Goal: Task Accomplishment & Management: Manage account settings

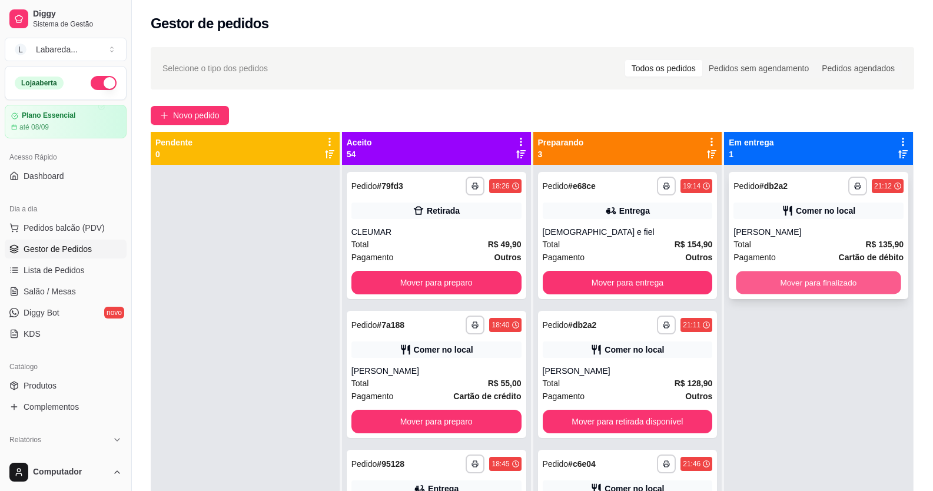
click at [753, 281] on button "Mover para finalizado" at bounding box center [818, 282] width 165 height 23
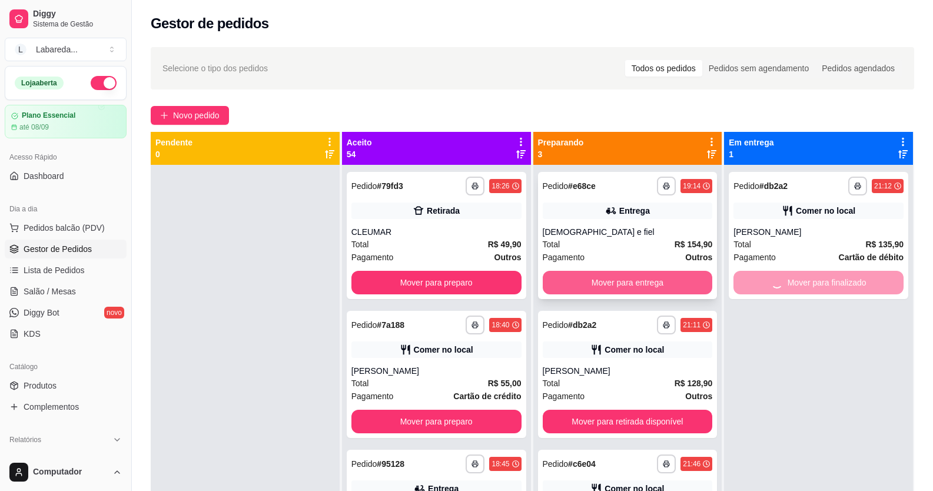
click at [655, 282] on button "Mover para entrega" at bounding box center [627, 283] width 170 height 24
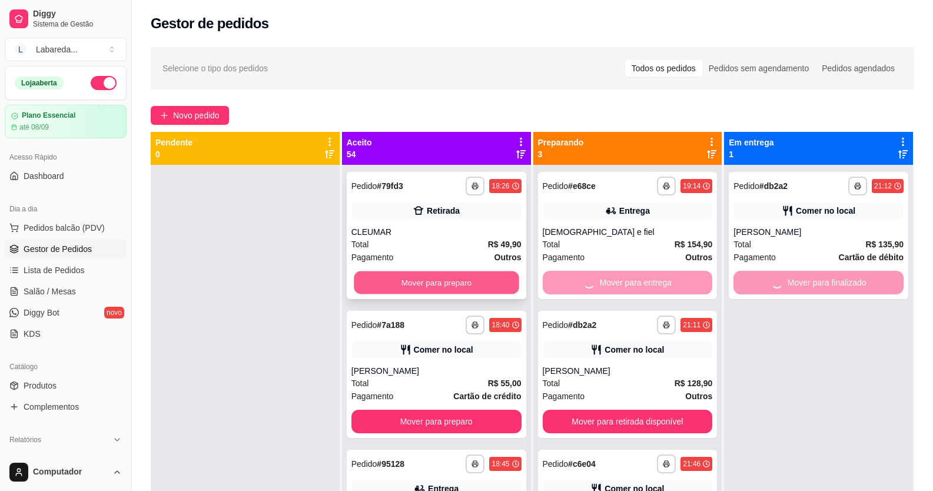
click at [455, 289] on button "Mover para preparo" at bounding box center [436, 282] width 165 height 23
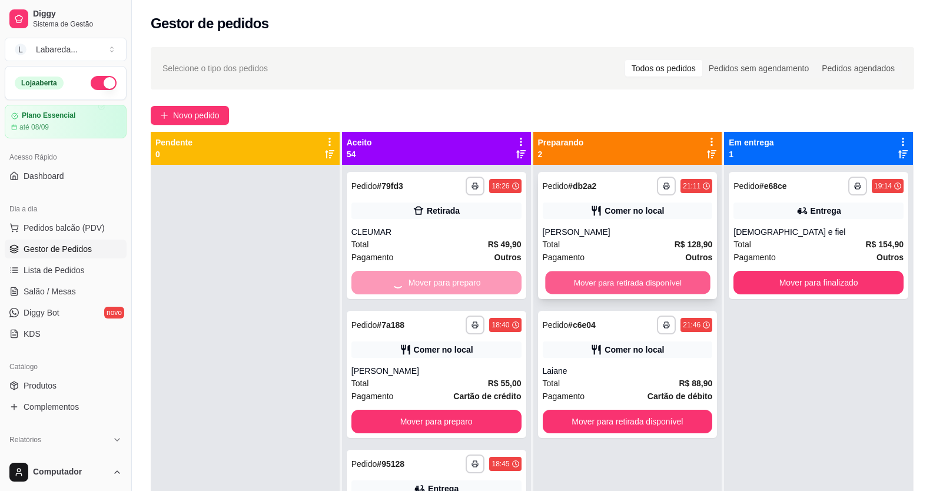
click at [581, 275] on button "Mover para retirada disponível" at bounding box center [627, 282] width 165 height 23
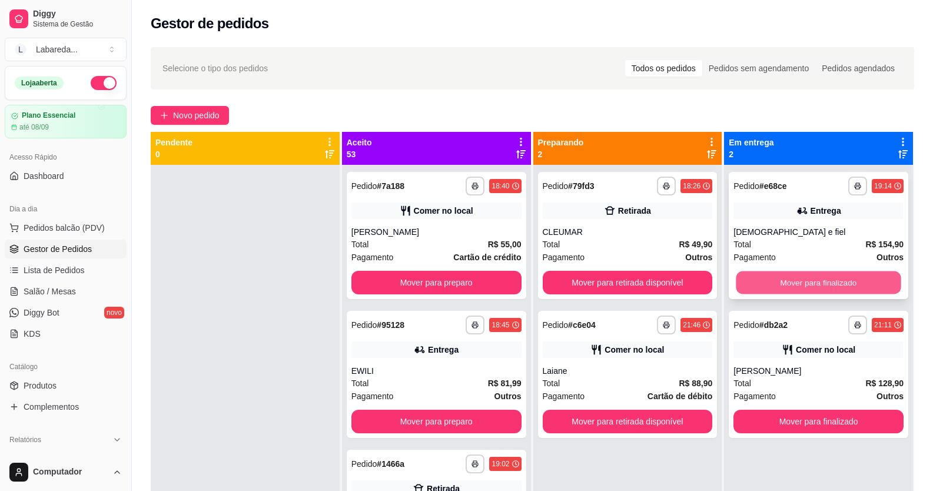
click at [795, 274] on button "Mover para finalizado" at bounding box center [818, 282] width 165 height 23
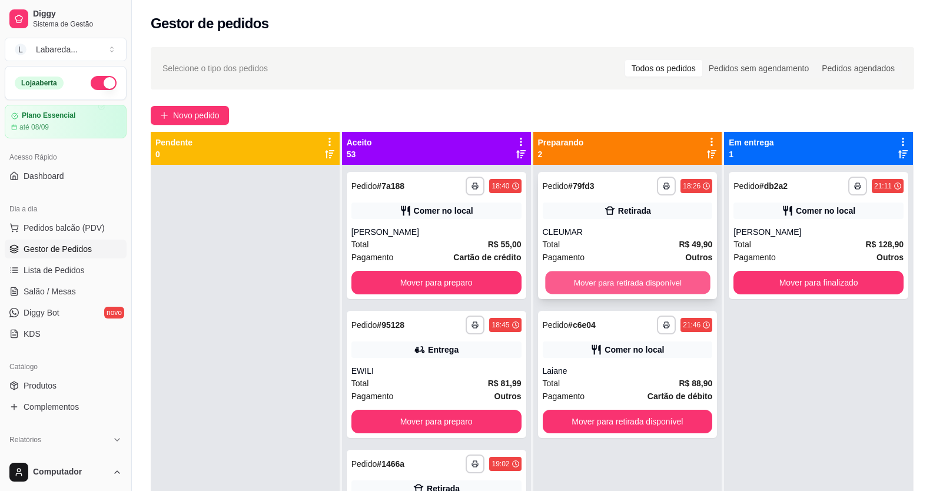
click at [510, 271] on div "**********" at bounding box center [532, 377] width 763 height 491
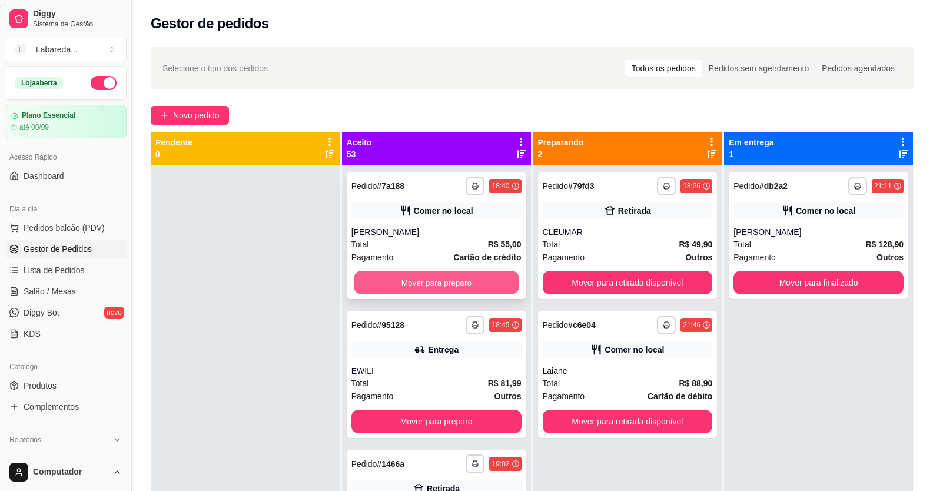
click at [448, 279] on button "Mover para preparo" at bounding box center [436, 282] width 165 height 23
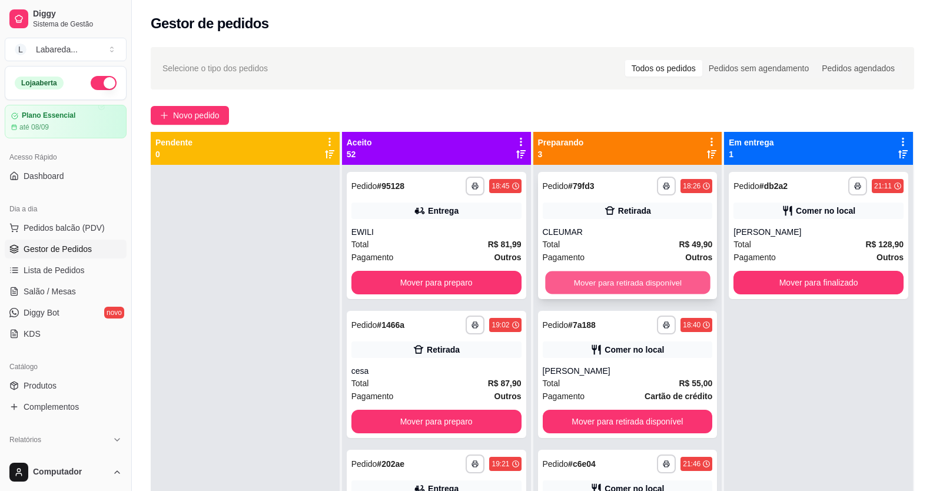
click at [502, 279] on div "**********" at bounding box center [532, 377] width 763 height 491
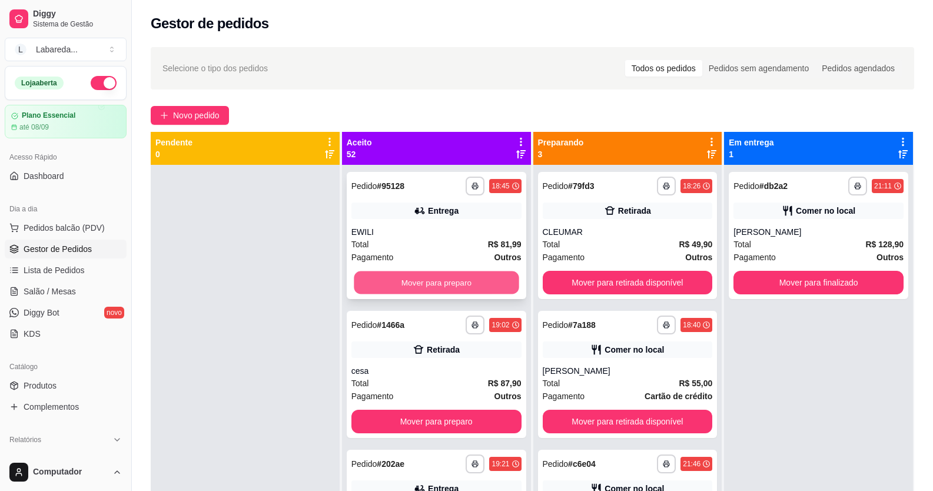
click at [479, 284] on button "Mover para preparo" at bounding box center [436, 282] width 165 height 23
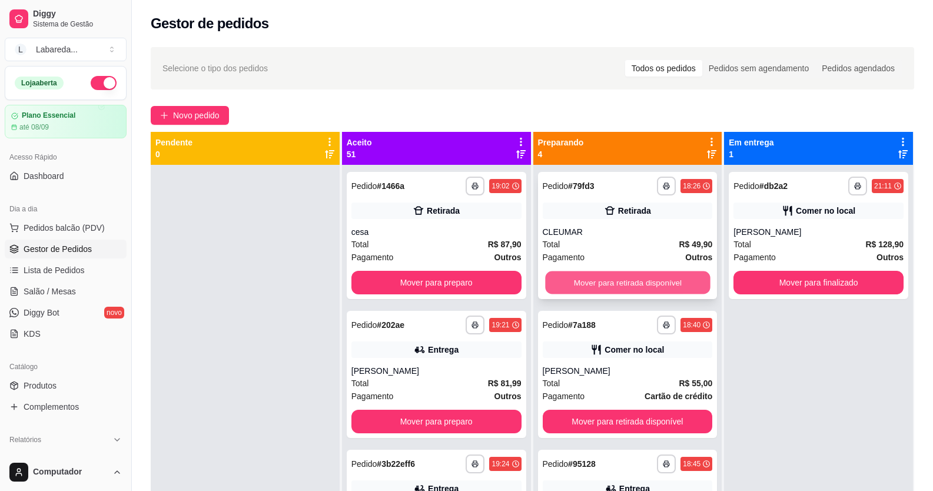
click at [551, 280] on button "Mover para retirada disponível" at bounding box center [627, 282] width 165 height 23
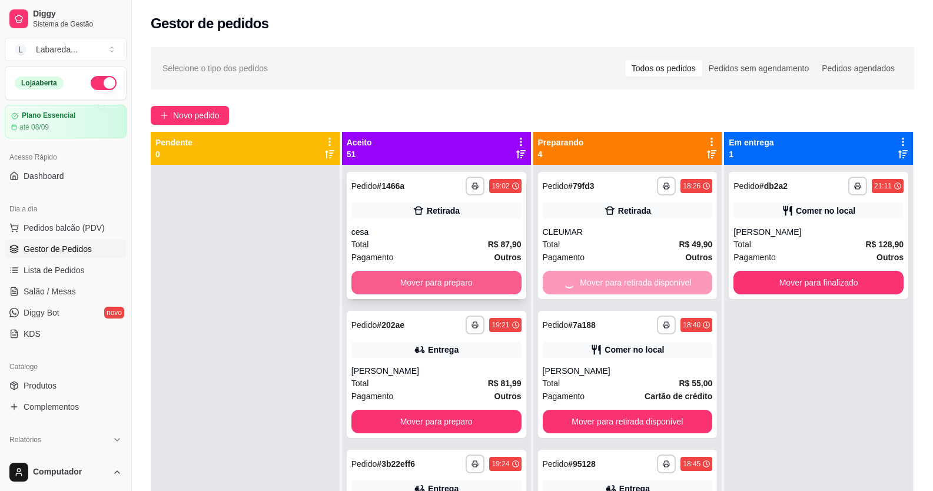
click at [467, 285] on button "Mover para preparo" at bounding box center [436, 283] width 170 height 24
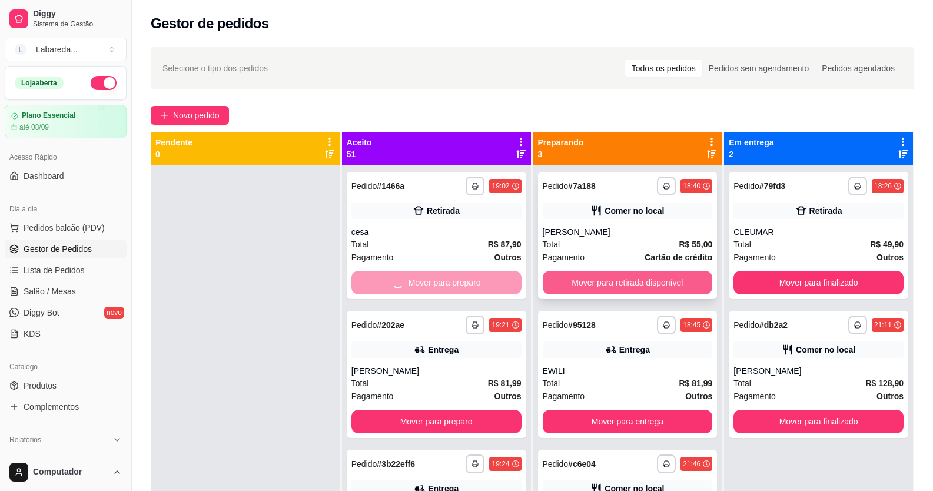
click at [582, 277] on button "Mover para retirada disponível" at bounding box center [627, 283] width 170 height 24
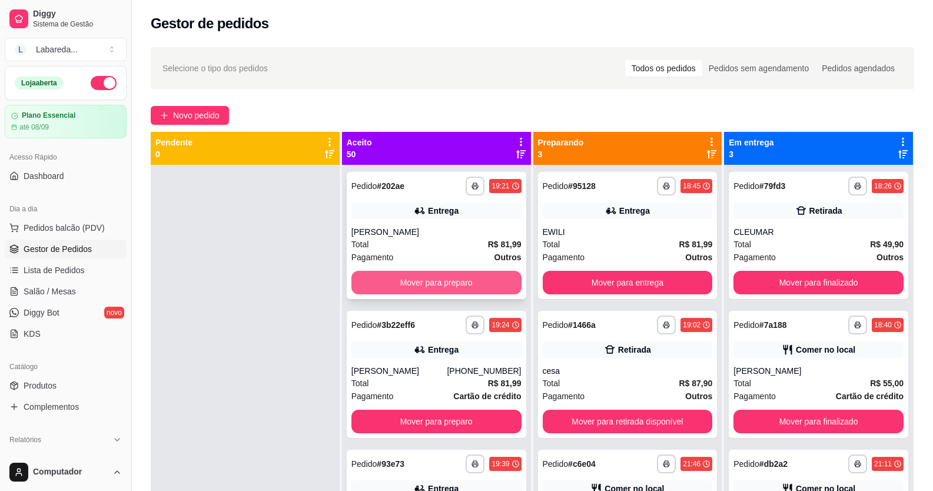
click at [501, 290] on button "Mover para preparo" at bounding box center [436, 283] width 170 height 24
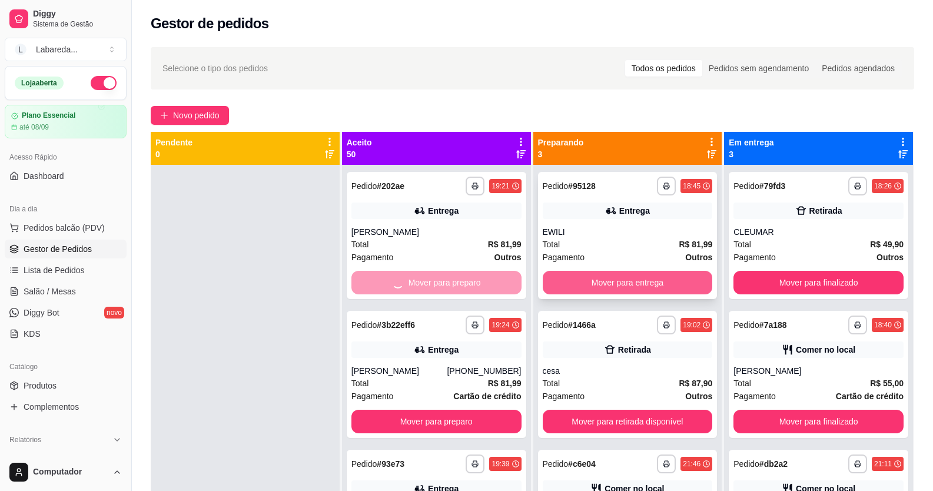
click at [565, 282] on button "Mover para entrega" at bounding box center [627, 283] width 170 height 24
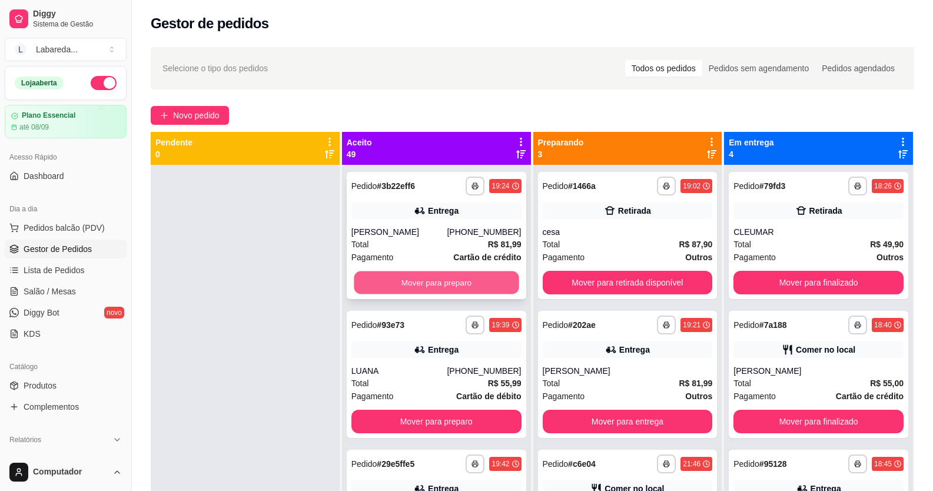
click at [465, 284] on button "Mover para preparo" at bounding box center [436, 282] width 165 height 23
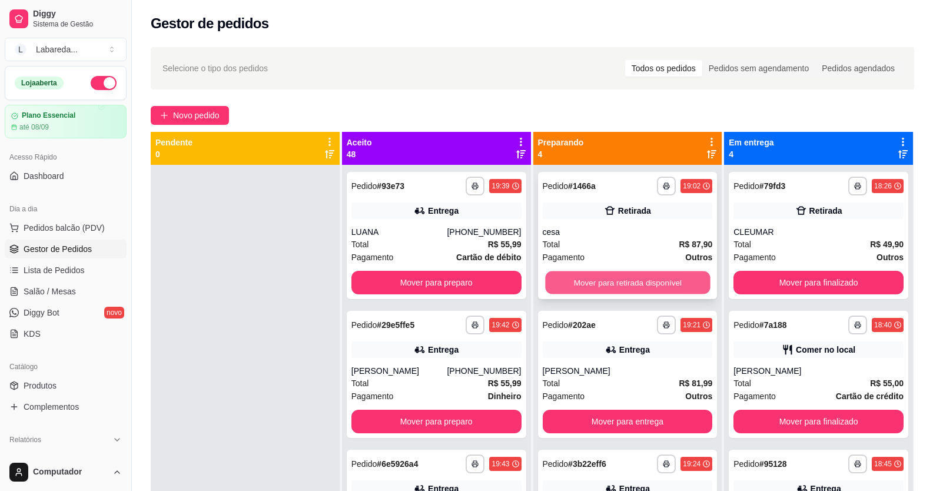
click at [566, 276] on button "Mover para retirada disponível" at bounding box center [627, 282] width 165 height 23
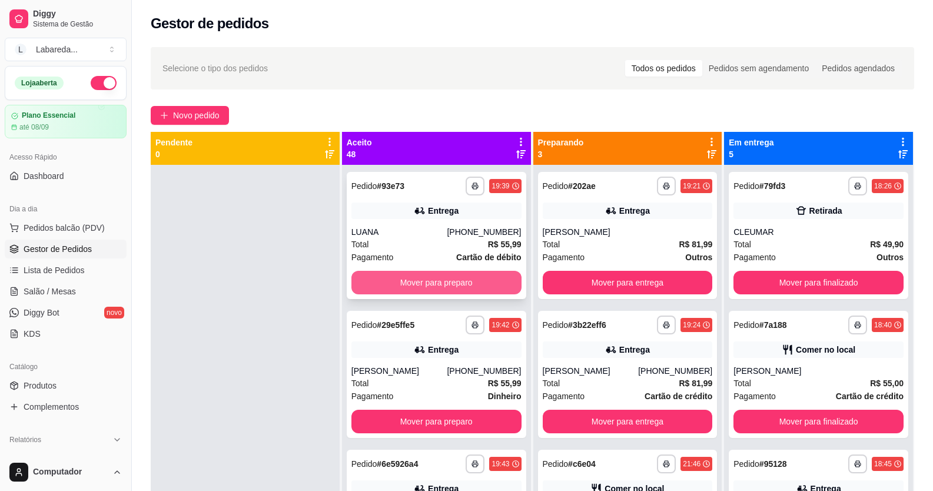
click at [485, 282] on button "Mover para preparo" at bounding box center [436, 283] width 170 height 24
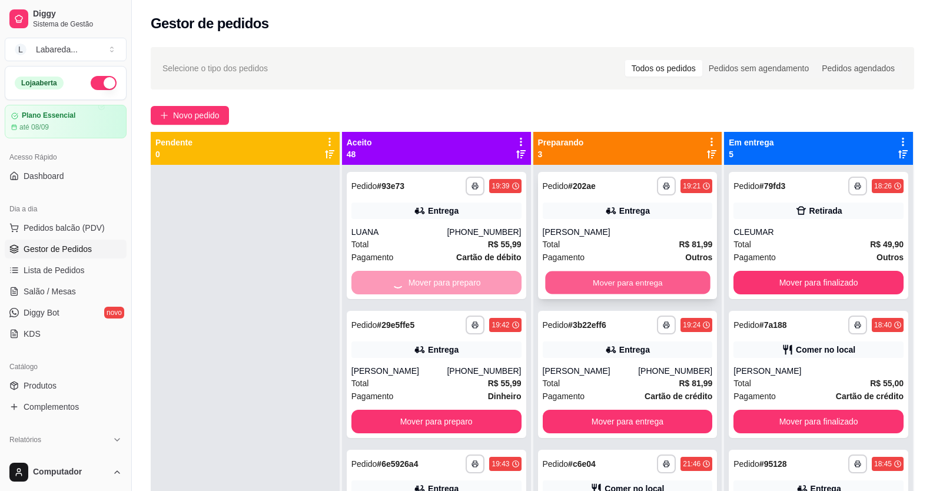
click at [602, 286] on button "Mover para entrega" at bounding box center [627, 282] width 165 height 23
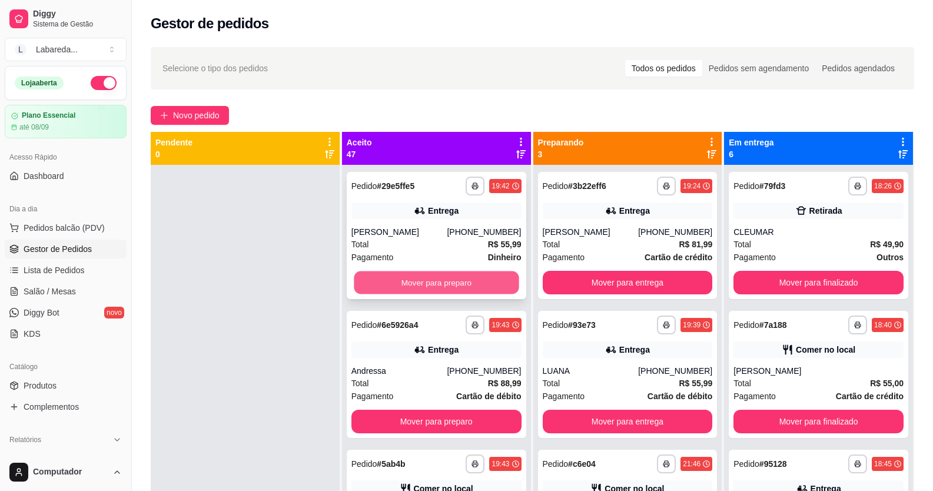
click at [464, 283] on button "Mover para preparo" at bounding box center [436, 282] width 165 height 23
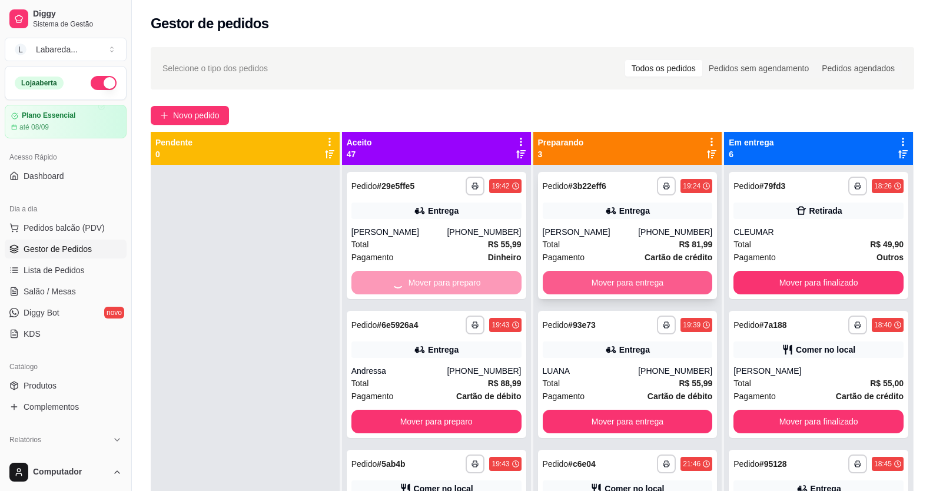
click at [581, 271] on div "**********" at bounding box center [627, 235] width 179 height 127
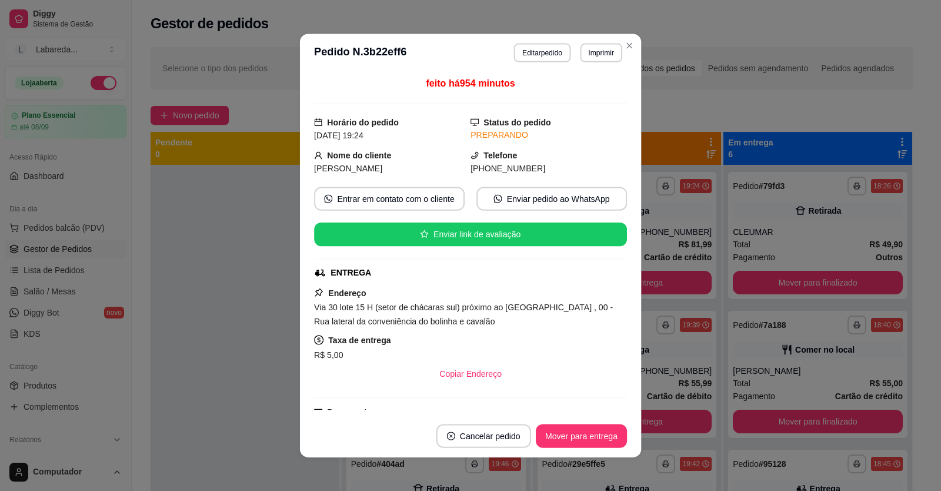
click at [495, 280] on div "feito há 954 minutos Horário do pedido [DATE] 19:24 Status do pedido PREPARANDO…" at bounding box center [470, 242] width 313 height 333
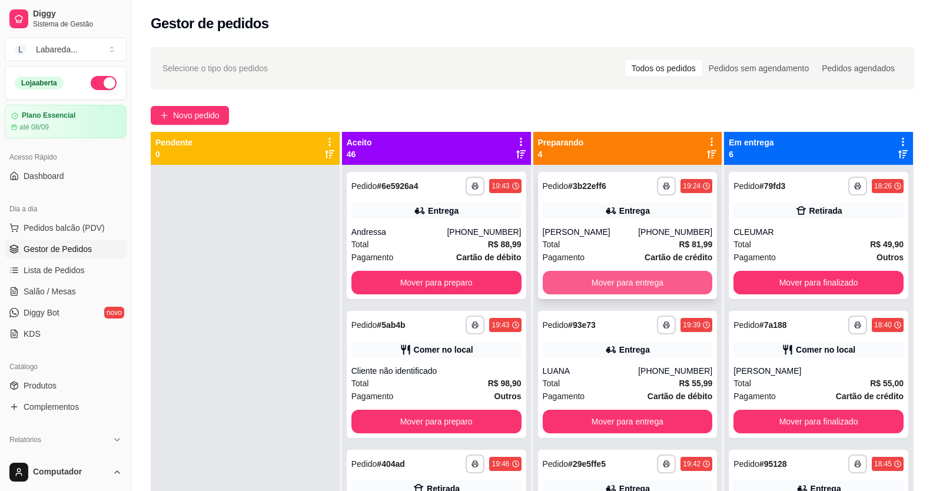
click at [668, 293] on button "Mover para entrega" at bounding box center [627, 283] width 170 height 24
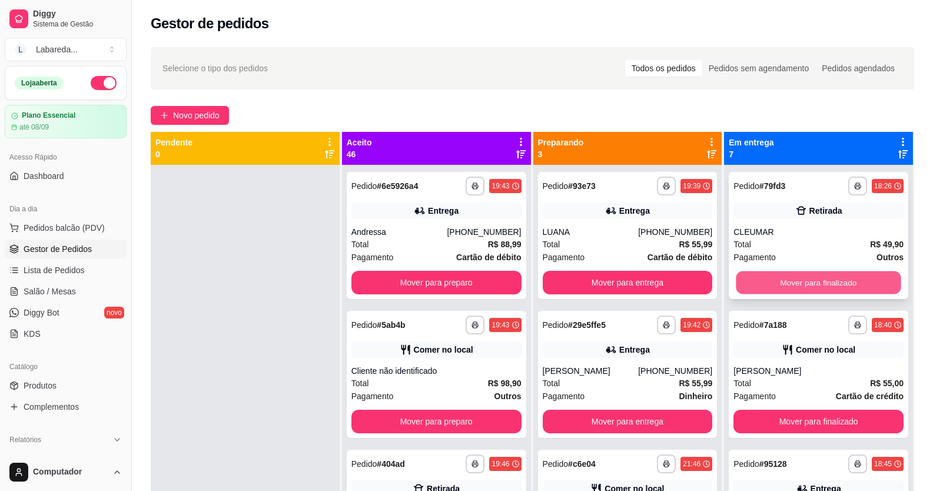
click at [782, 273] on button "Mover para finalizado" at bounding box center [818, 282] width 165 height 23
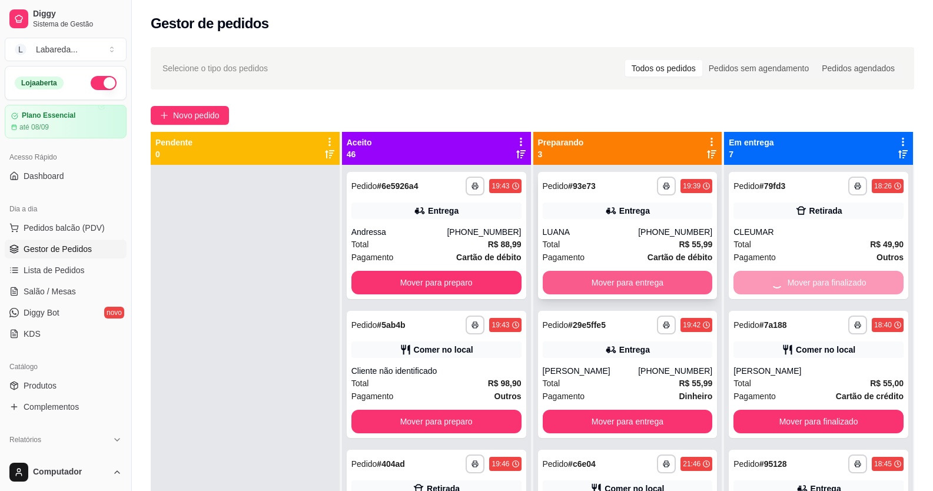
click at [655, 289] on button "Mover para entrega" at bounding box center [627, 283] width 170 height 24
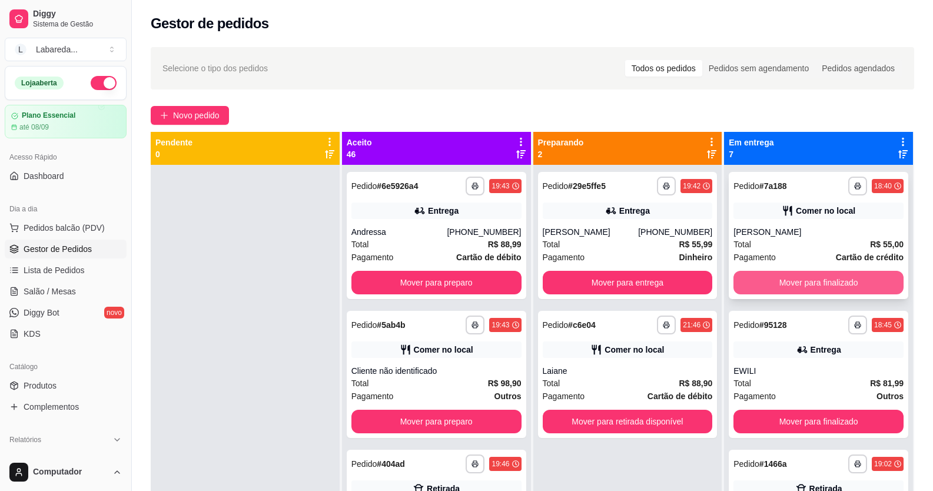
click at [773, 277] on button "Mover para finalizado" at bounding box center [818, 283] width 170 height 24
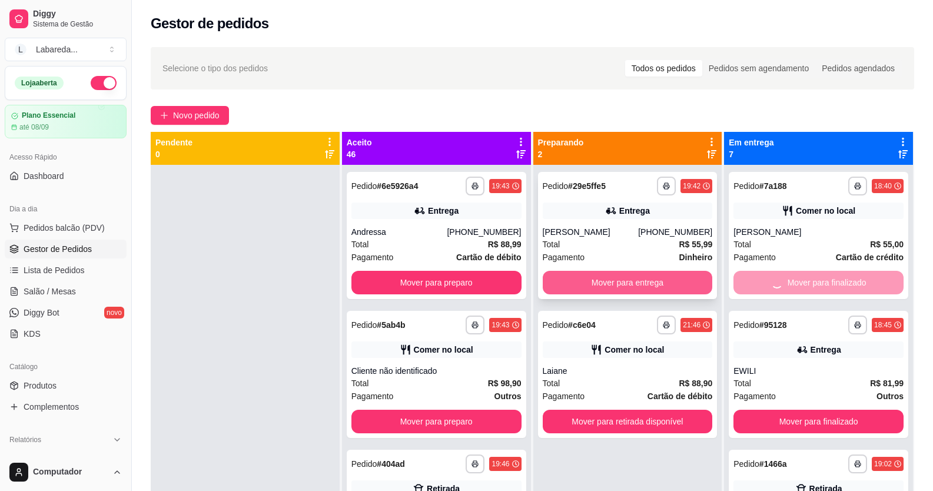
click at [634, 284] on button "Mover para entrega" at bounding box center [627, 283] width 170 height 24
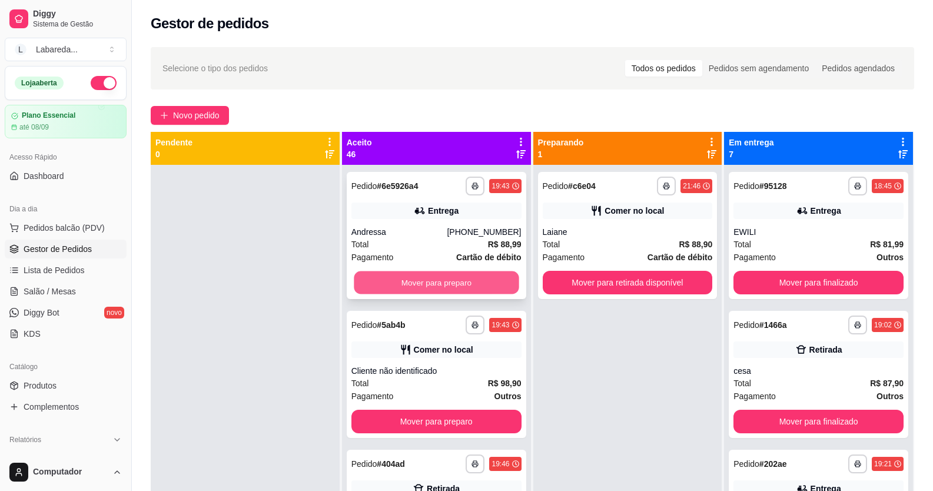
click at [486, 284] on button "Mover para preparo" at bounding box center [436, 282] width 165 height 23
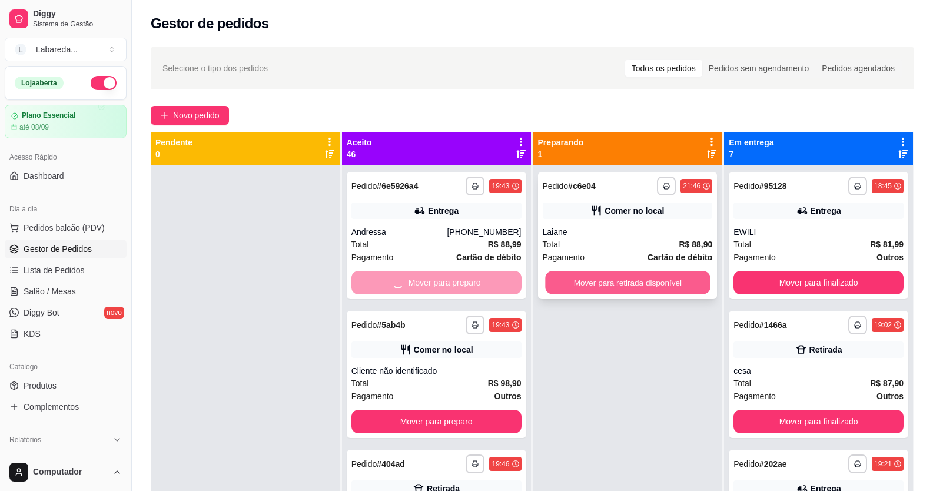
click at [579, 278] on div "**********" at bounding box center [627, 410] width 189 height 491
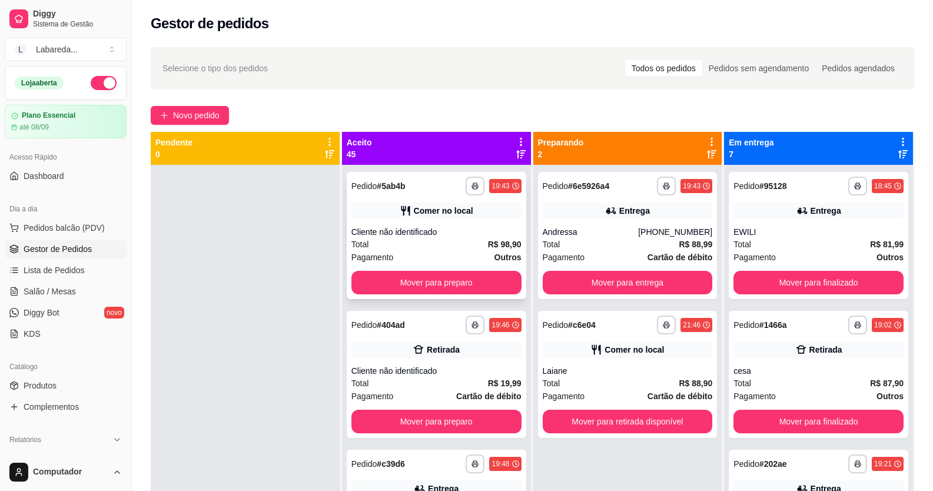
click at [496, 282] on button "Mover para preparo" at bounding box center [436, 283] width 170 height 24
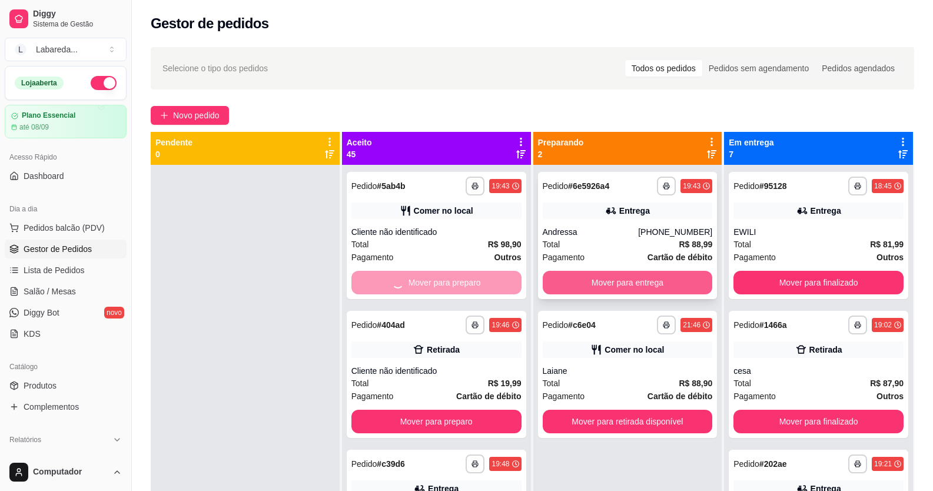
click at [581, 275] on button "Mover para entrega" at bounding box center [627, 283] width 170 height 24
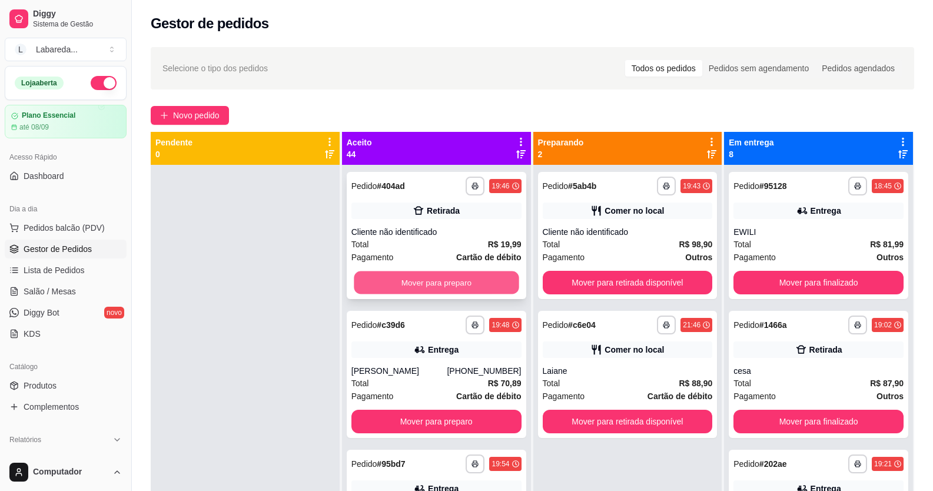
click at [501, 275] on button "Mover para preparo" at bounding box center [436, 282] width 165 height 23
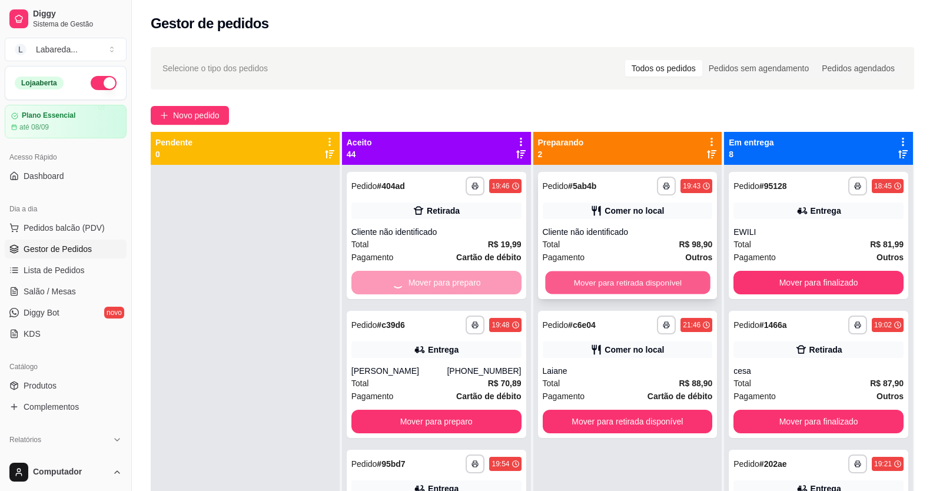
click at [585, 271] on button "Mover para retirada disponível" at bounding box center [627, 282] width 165 height 23
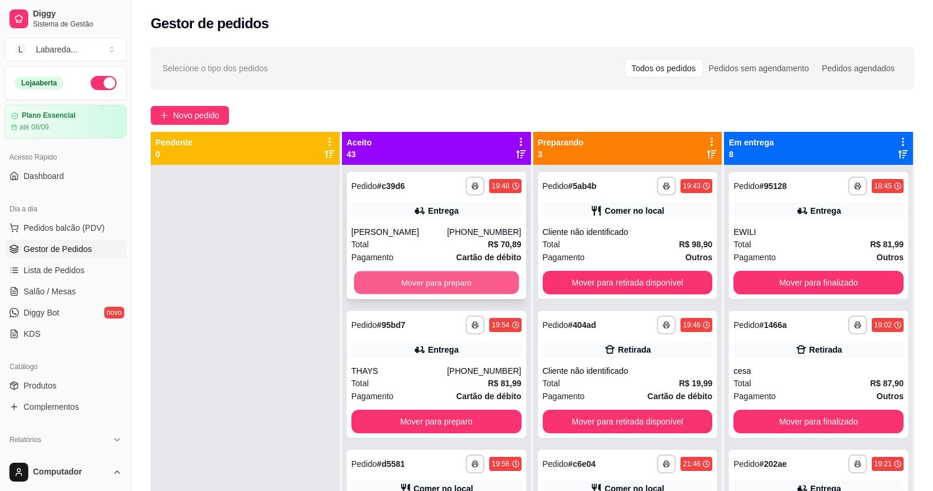
click at [490, 285] on button "Mover para preparo" at bounding box center [436, 282] width 165 height 23
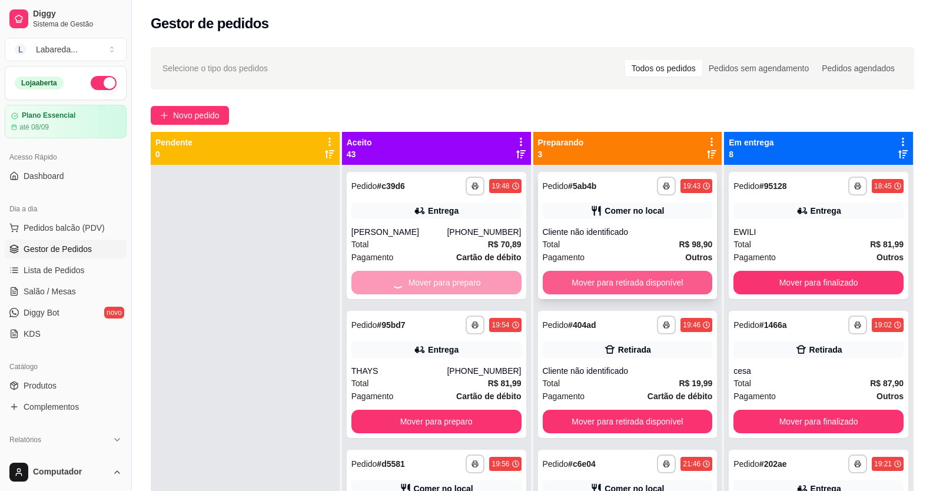
click at [563, 281] on button "Mover para retirada disponível" at bounding box center [627, 283] width 170 height 24
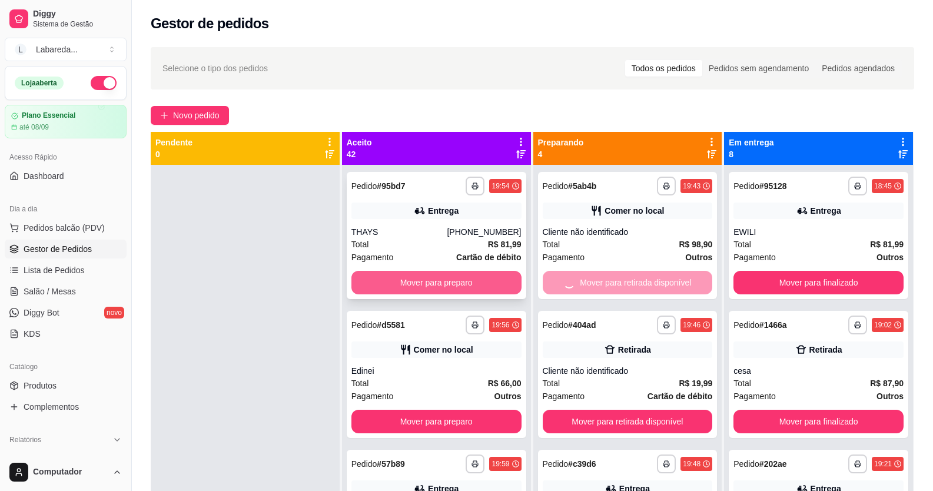
click at [498, 285] on button "Mover para preparo" at bounding box center [436, 283] width 170 height 24
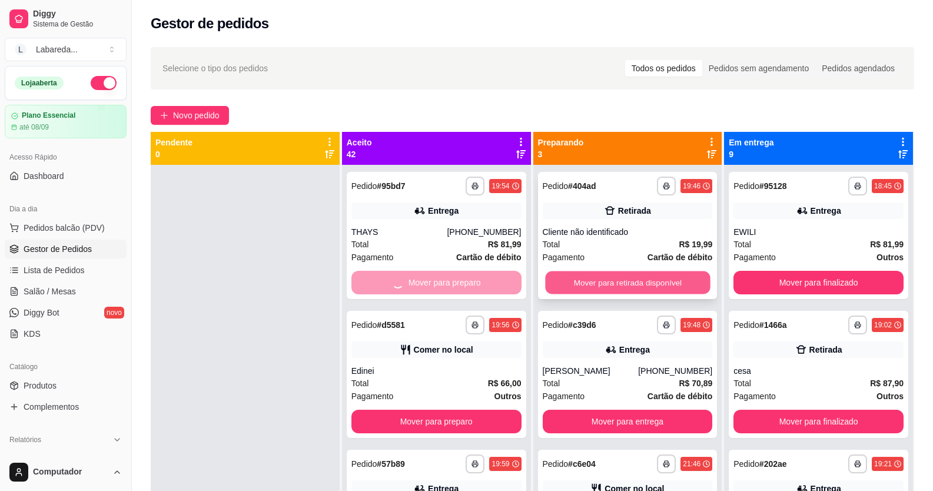
click at [564, 281] on button "Mover para retirada disponível" at bounding box center [627, 282] width 165 height 23
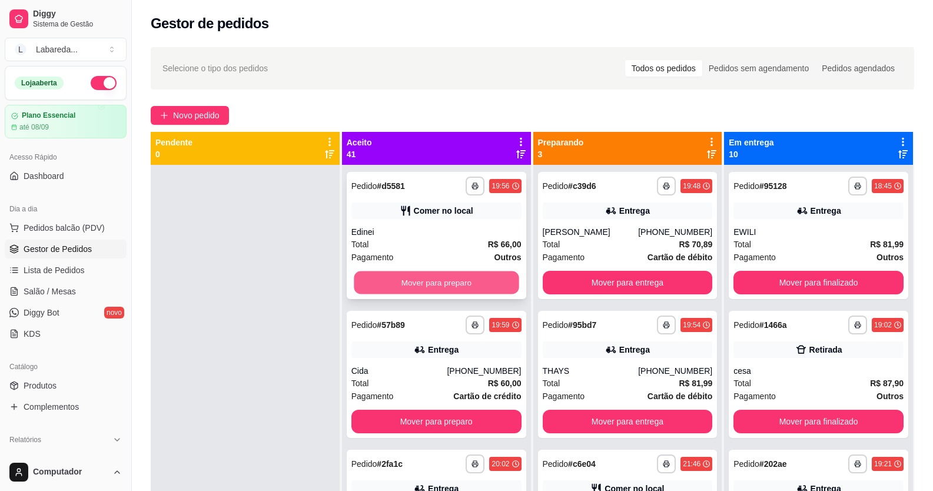
click at [503, 282] on button "Mover para preparo" at bounding box center [436, 282] width 165 height 23
click at [503, 282] on div "Mover para preparo" at bounding box center [436, 283] width 170 height 24
click at [454, 280] on button "Mover para preparo" at bounding box center [436, 283] width 170 height 24
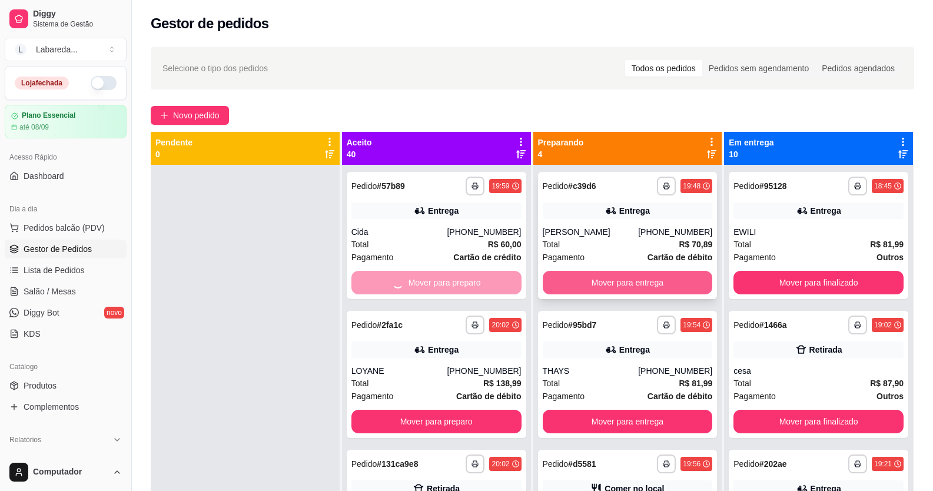
click at [582, 280] on button "Mover para entrega" at bounding box center [627, 283] width 170 height 24
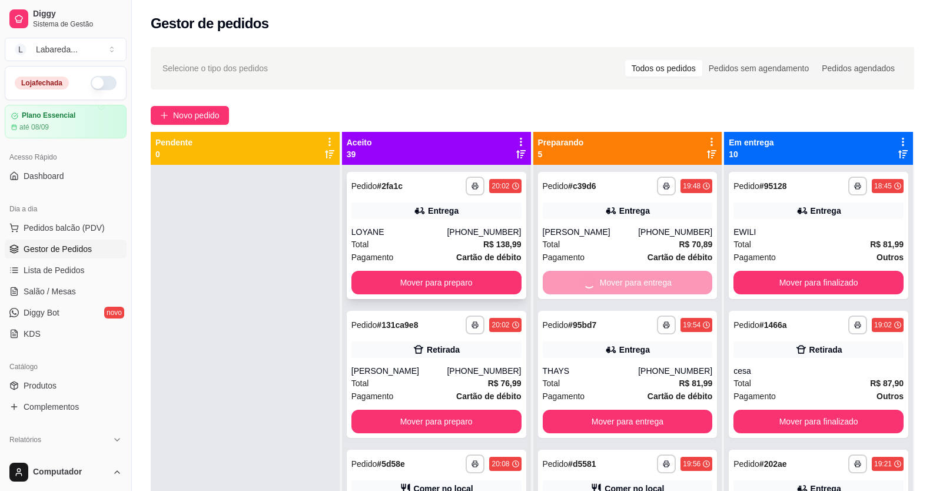
click at [490, 289] on button "Mover para preparo" at bounding box center [436, 283] width 170 height 24
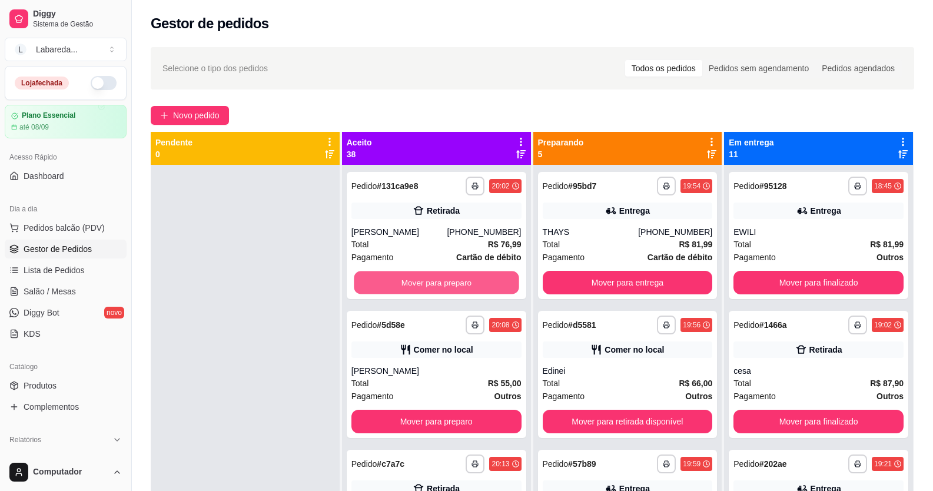
click at [490, 289] on button "Mover para preparo" at bounding box center [436, 282] width 165 height 23
click at [490, 289] on button "Mover para preparo" at bounding box center [436, 283] width 170 height 24
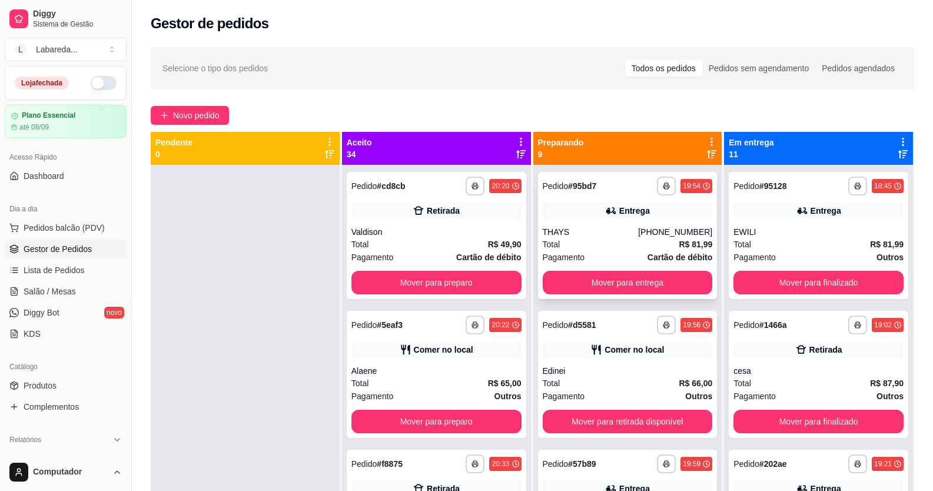
click at [551, 281] on button "Mover para entrega" at bounding box center [627, 283] width 170 height 24
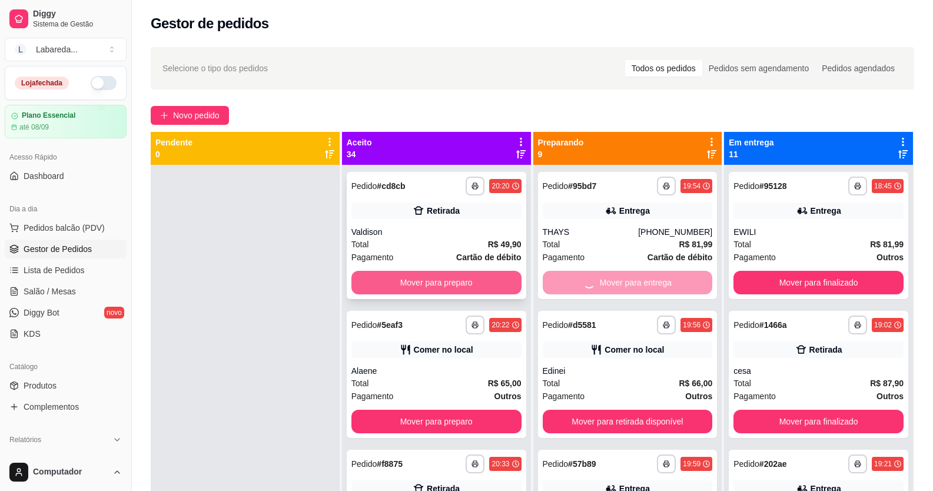
click at [491, 285] on button "Mover para preparo" at bounding box center [436, 283] width 170 height 24
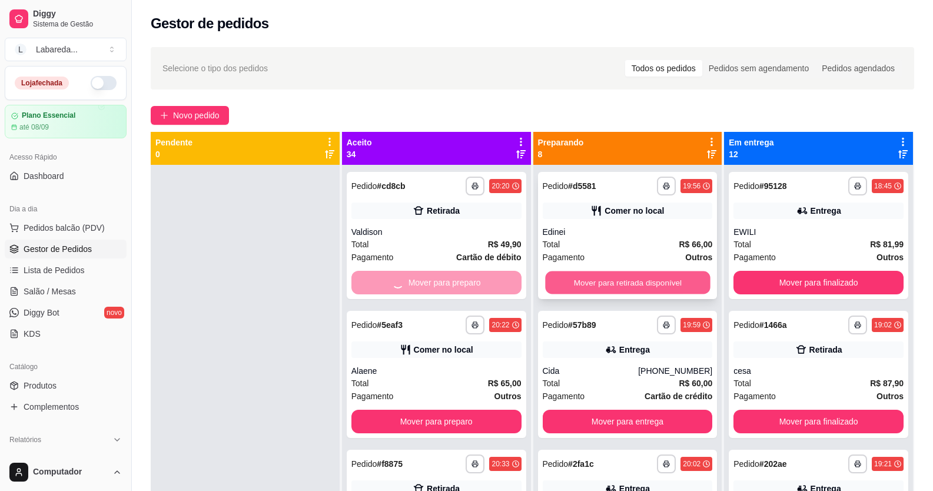
click at [551, 279] on button "Mover para retirada disponível" at bounding box center [627, 282] width 165 height 23
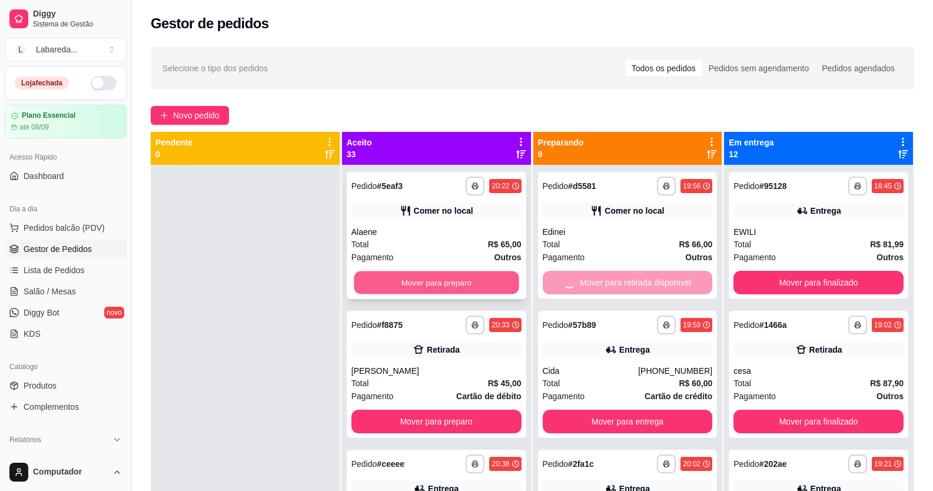
click at [502, 288] on button "Mover para preparo" at bounding box center [436, 282] width 165 height 23
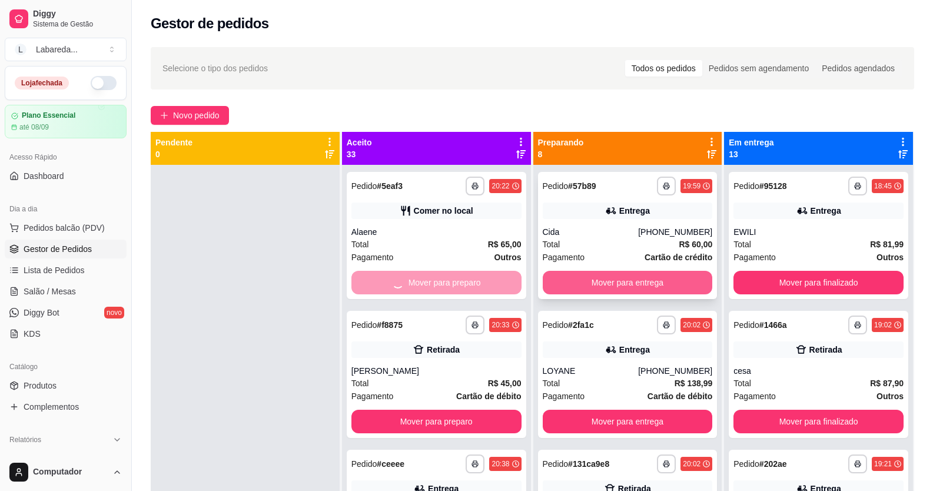
click at [542, 278] on button "Mover para entrega" at bounding box center [627, 283] width 170 height 24
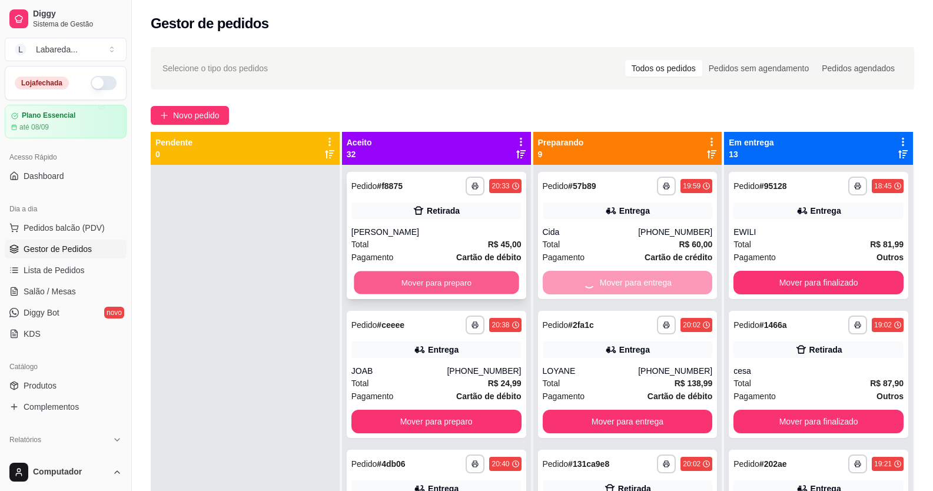
click at [502, 285] on button "Mover para preparo" at bounding box center [436, 282] width 165 height 23
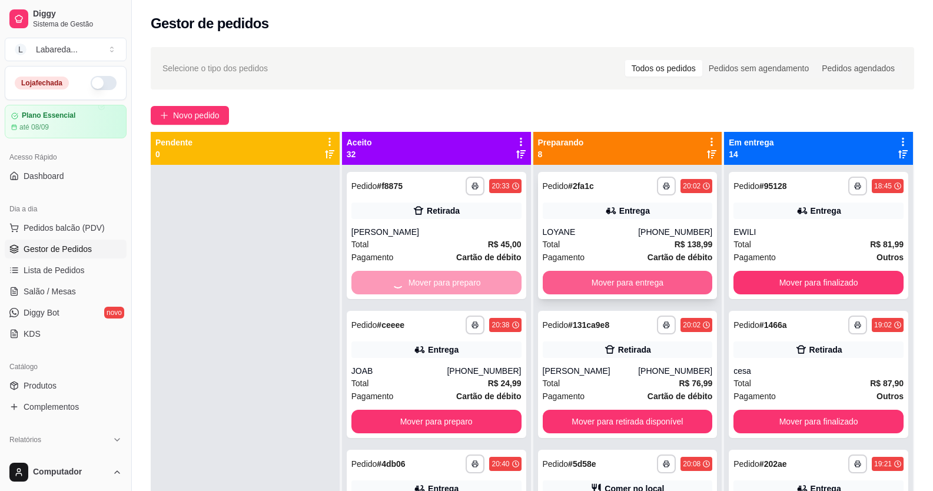
click at [554, 278] on button "Mover para entrega" at bounding box center [627, 283] width 170 height 24
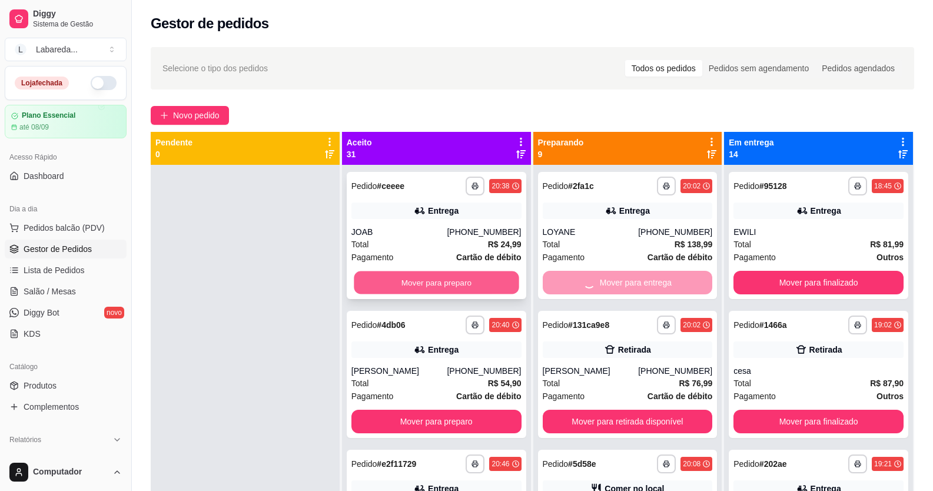
click at [504, 282] on button "Mover para preparo" at bounding box center [436, 282] width 165 height 23
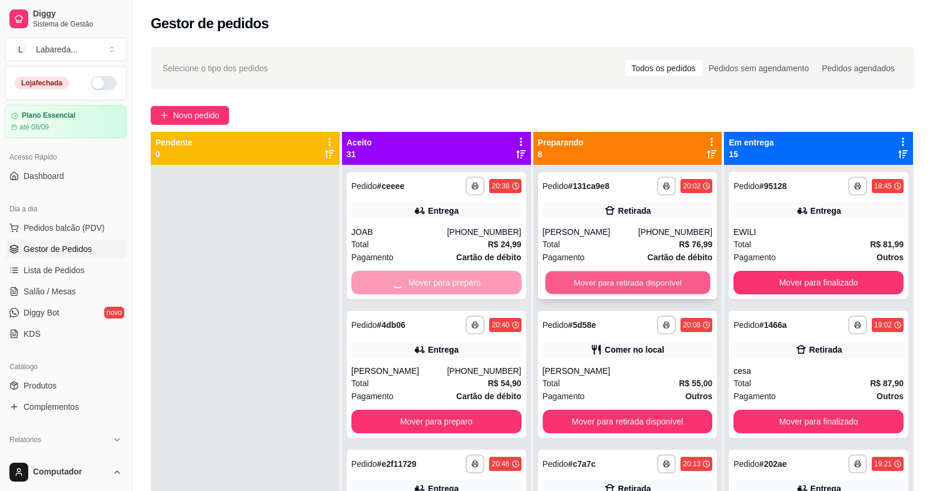
click at [552, 272] on button "Mover para retirada disponível" at bounding box center [627, 282] width 165 height 23
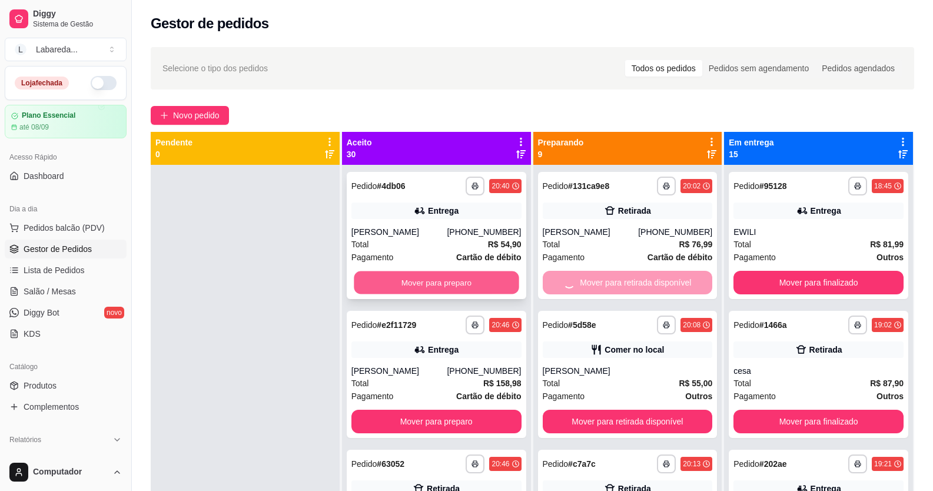
click at [481, 282] on button "Mover para preparo" at bounding box center [436, 282] width 165 height 23
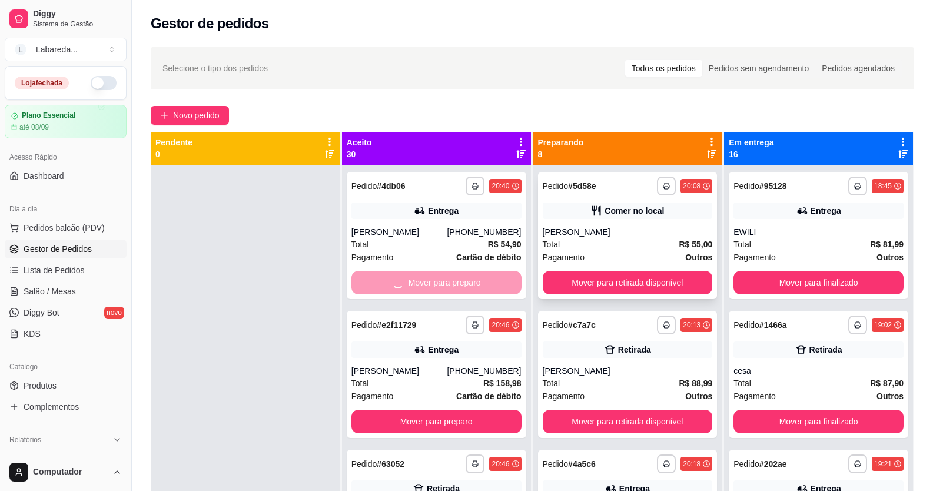
click at [548, 291] on button "Mover para retirada disponível" at bounding box center [627, 283] width 170 height 24
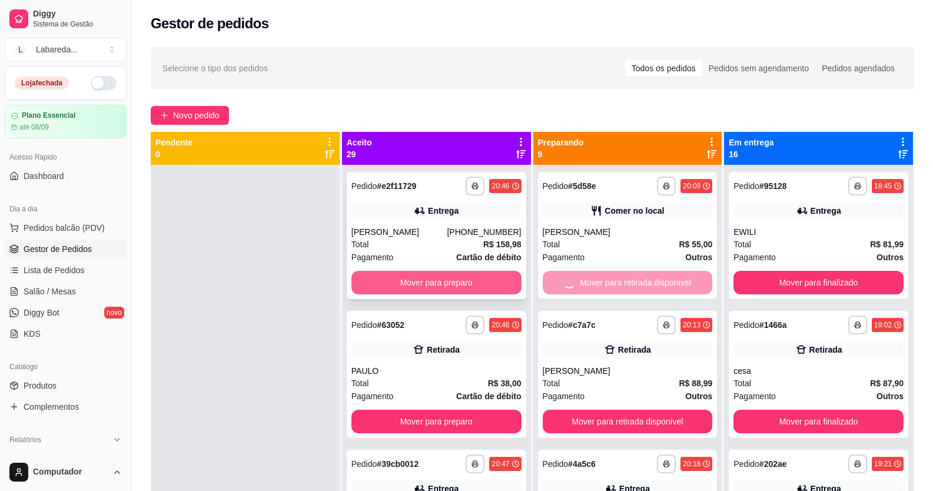
click at [487, 289] on button "Mover para preparo" at bounding box center [436, 283] width 170 height 24
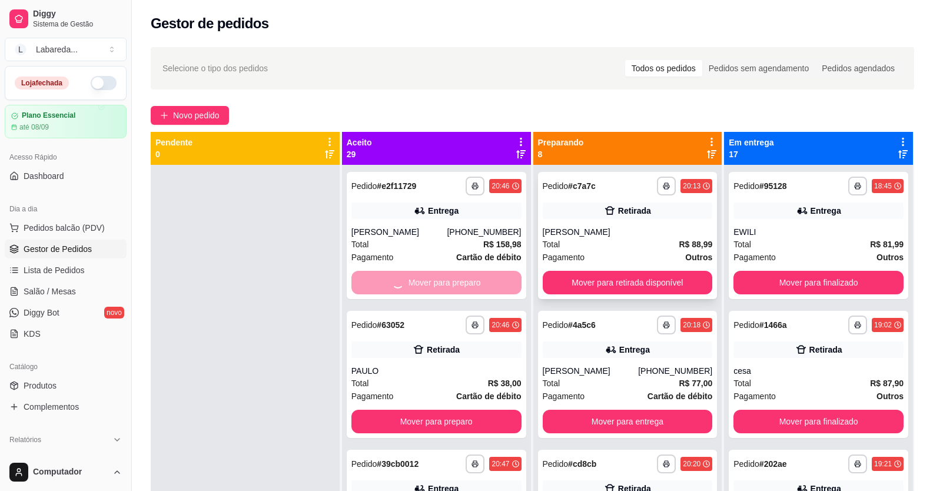
drag, startPoint x: 559, startPoint y: 294, endPoint x: 543, endPoint y: 294, distance: 15.9
click at [543, 294] on div "**********" at bounding box center [627, 235] width 179 height 127
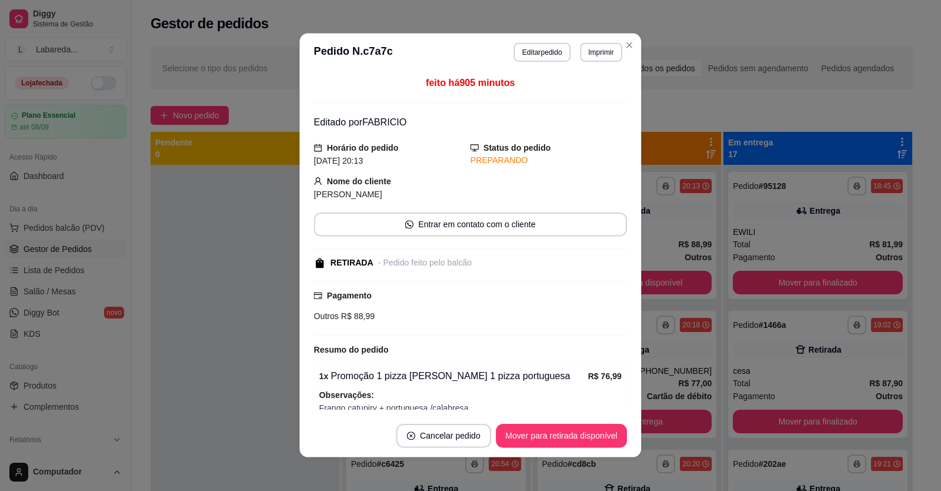
click at [467, 285] on div "Pagamento Outros R$ 88,99" at bounding box center [470, 308] width 313 height 55
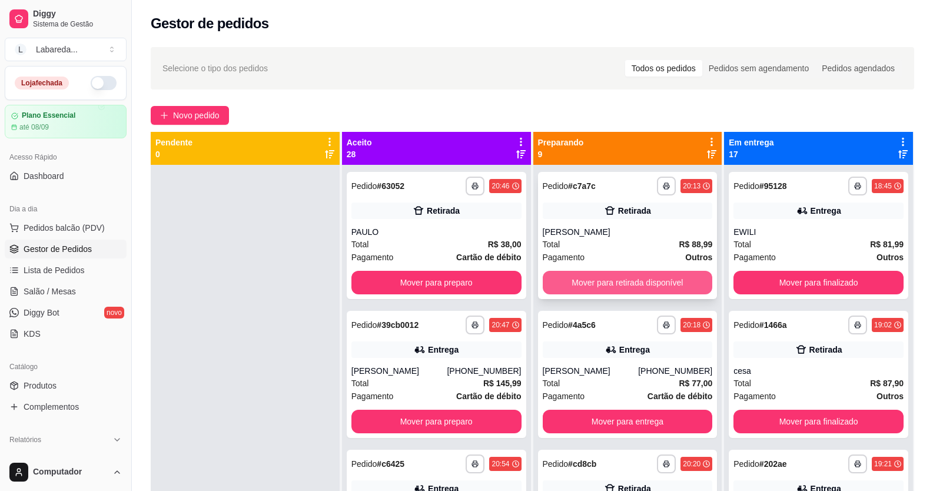
click at [646, 292] on button "Mover para retirada disponível" at bounding box center [627, 283] width 170 height 24
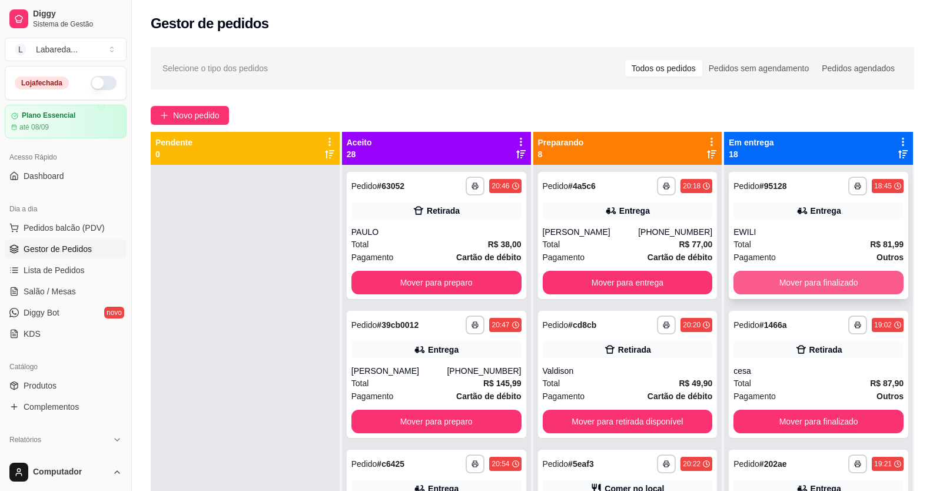
click at [745, 289] on button "Mover para finalizado" at bounding box center [818, 283] width 170 height 24
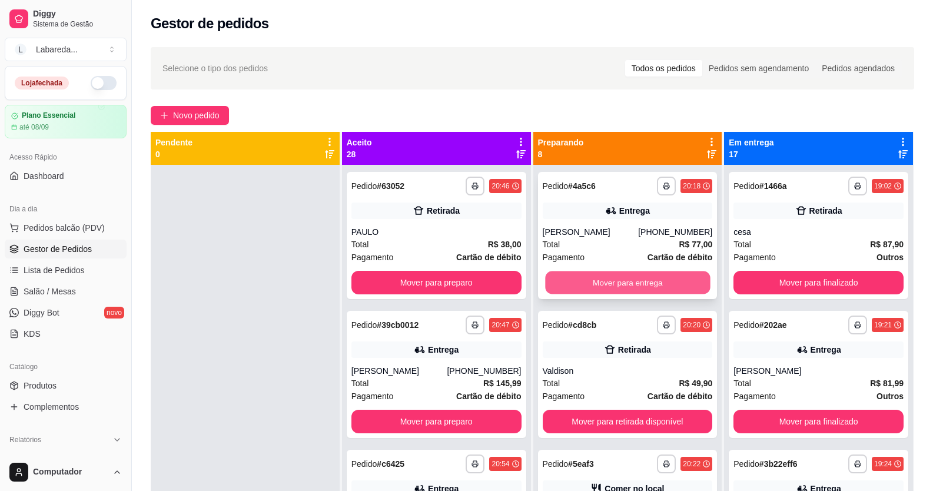
click at [649, 284] on button "Mover para entrega" at bounding box center [627, 282] width 165 height 23
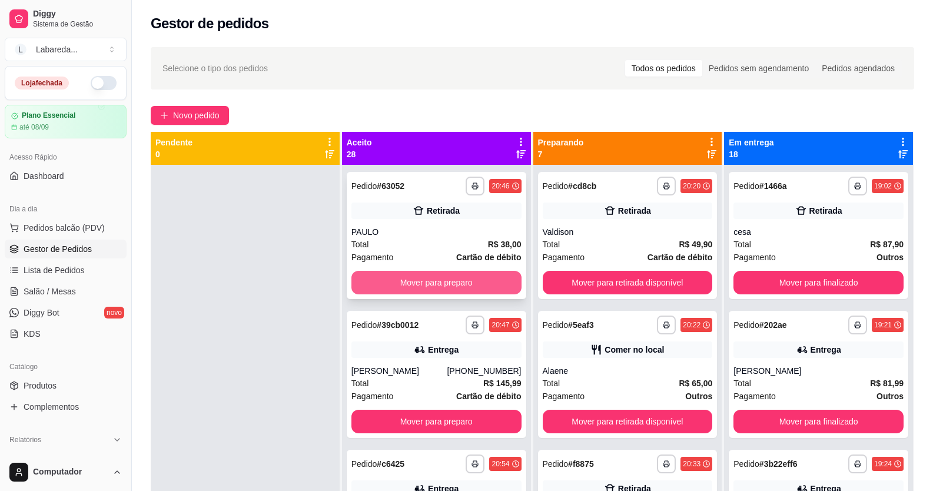
click at [504, 278] on button "Mover para preparo" at bounding box center [436, 283] width 170 height 24
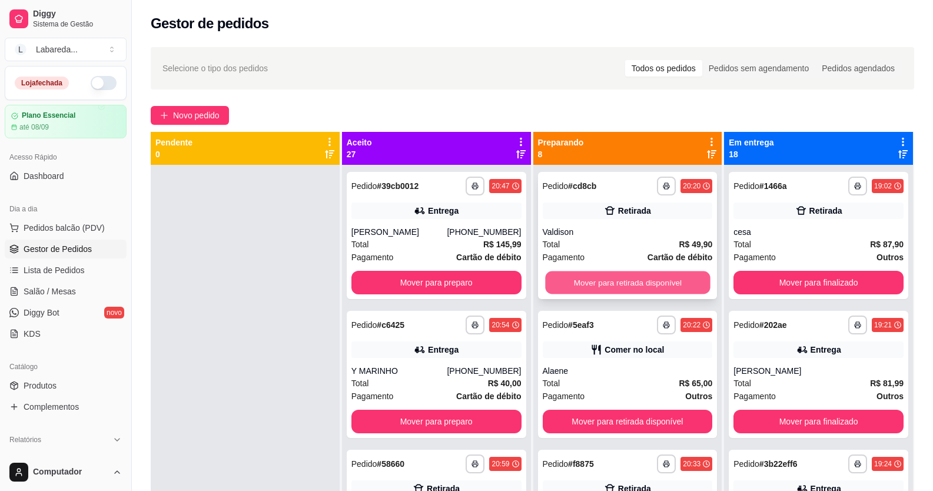
click at [562, 278] on button "Mover para retirada disponível" at bounding box center [627, 282] width 165 height 23
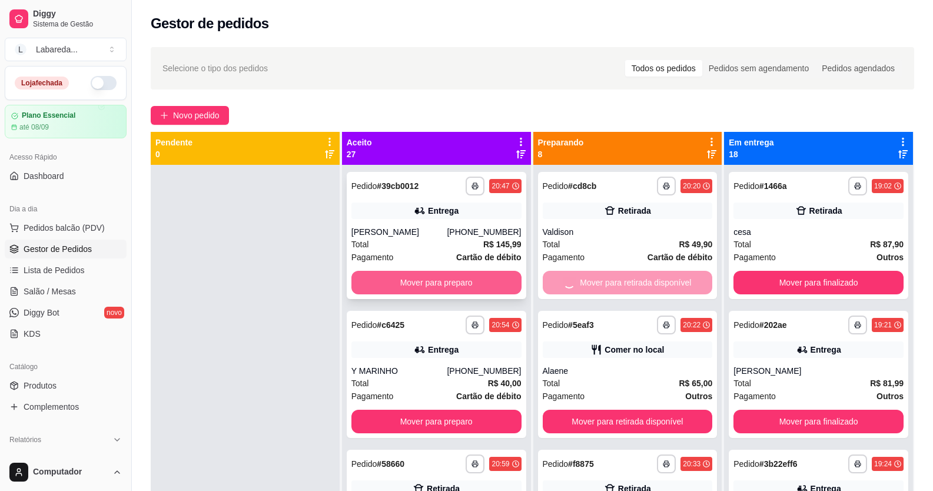
click at [494, 280] on button "Mover para preparo" at bounding box center [436, 283] width 170 height 24
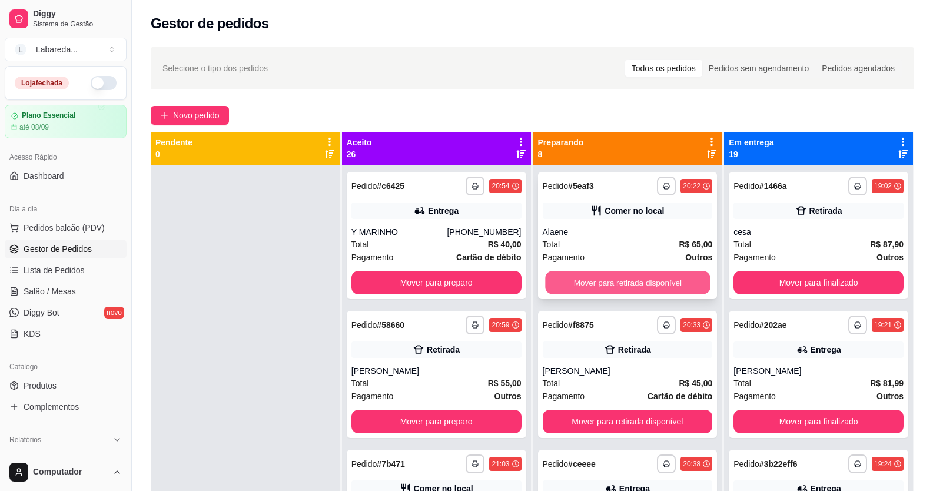
click at [574, 288] on button "Mover para retirada disponível" at bounding box center [627, 282] width 165 height 23
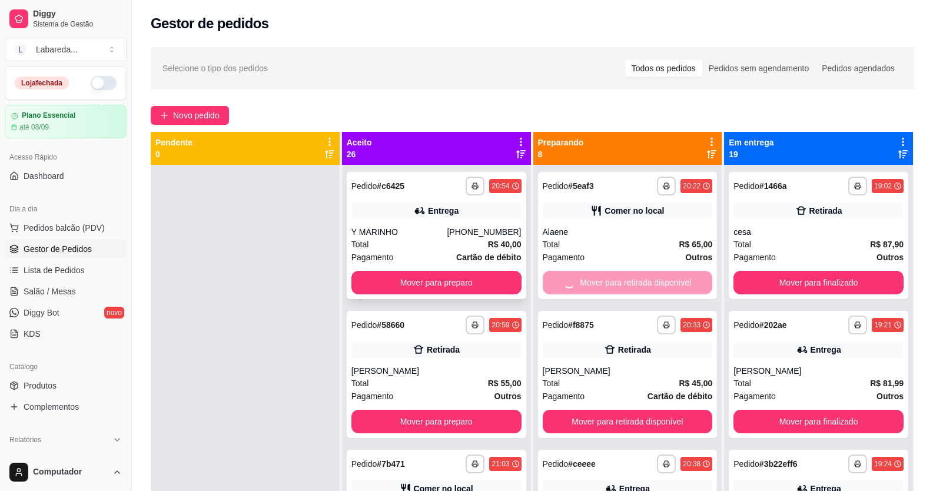
click at [504, 282] on button "Mover para preparo" at bounding box center [436, 283] width 170 height 24
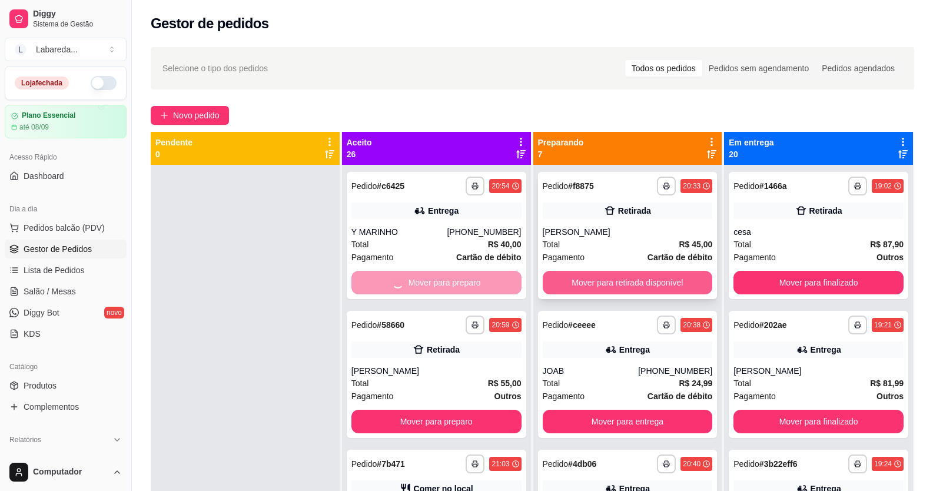
click at [552, 280] on button "Mover para retirada disponível" at bounding box center [627, 283] width 170 height 24
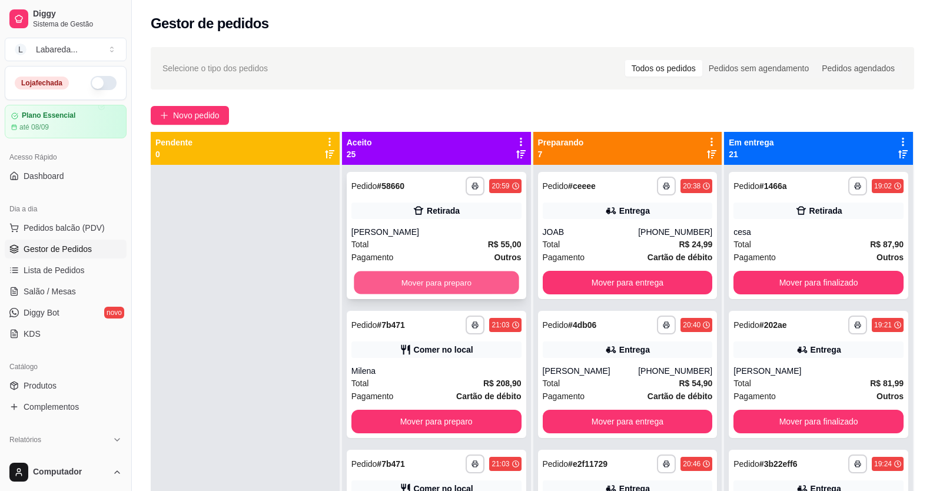
click at [501, 288] on button "Mover para preparo" at bounding box center [436, 282] width 165 height 23
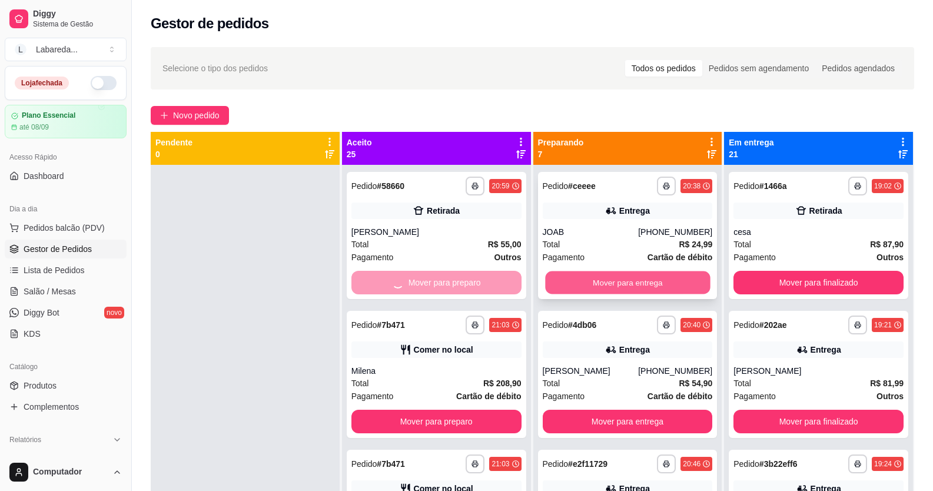
click at [562, 287] on button "Mover para entrega" at bounding box center [627, 282] width 165 height 23
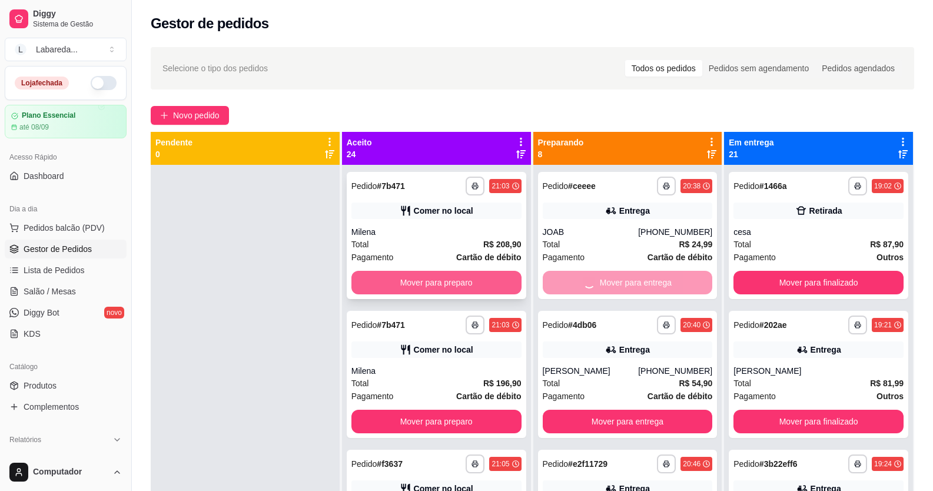
click at [494, 284] on button "Mover para preparo" at bounding box center [436, 283] width 170 height 24
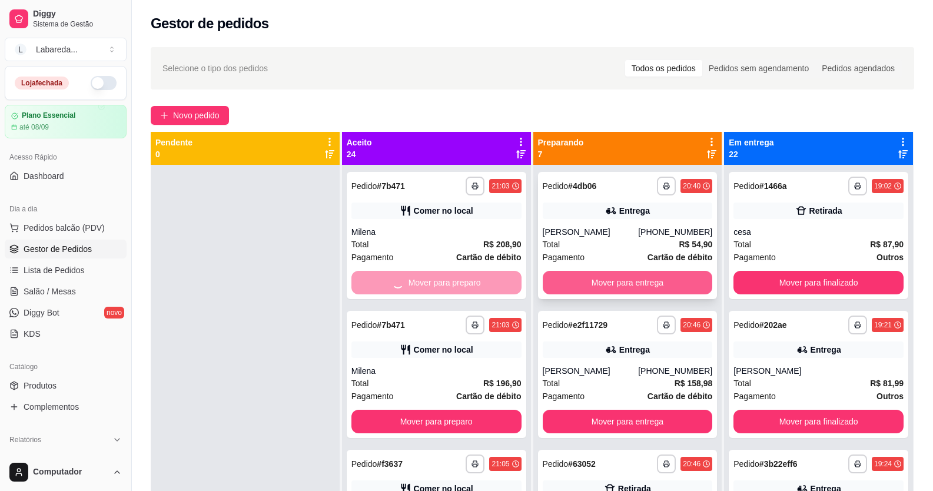
click at [562, 290] on button "Mover para entrega" at bounding box center [627, 283] width 170 height 24
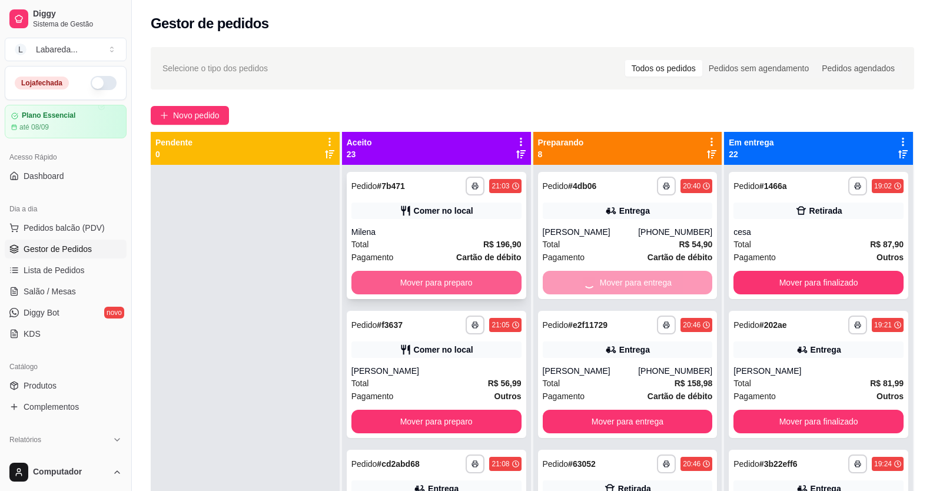
click at [497, 285] on button "Mover para preparo" at bounding box center [436, 283] width 170 height 24
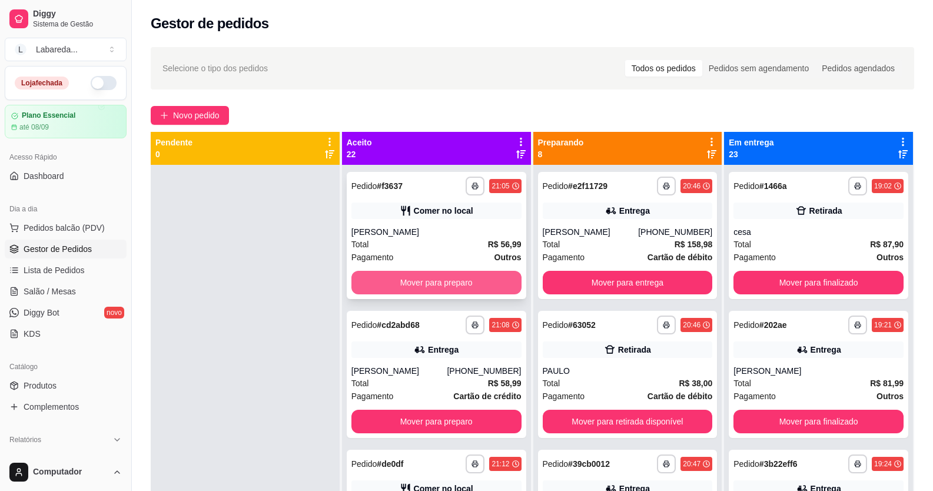
click at [485, 284] on button "Mover para preparo" at bounding box center [436, 283] width 170 height 24
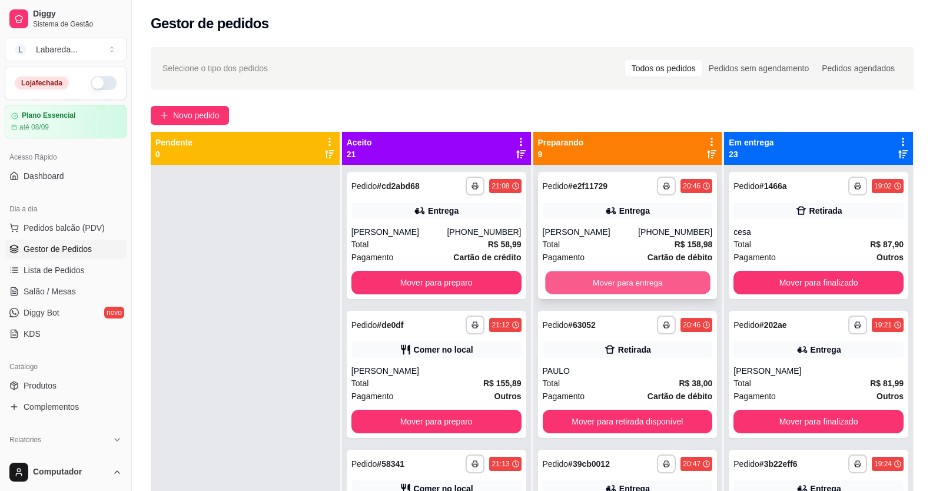
click at [568, 277] on button "Mover para entrega" at bounding box center [627, 282] width 165 height 23
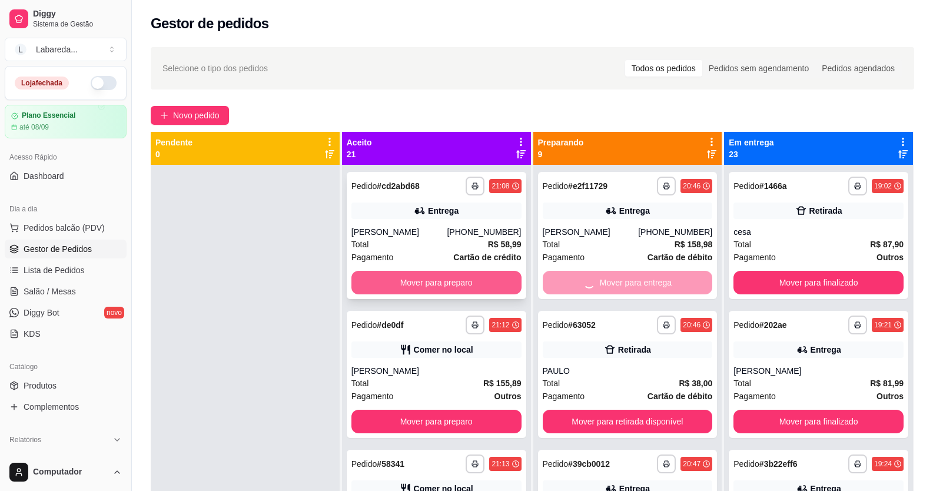
click at [485, 280] on button "Mover para preparo" at bounding box center [436, 283] width 170 height 24
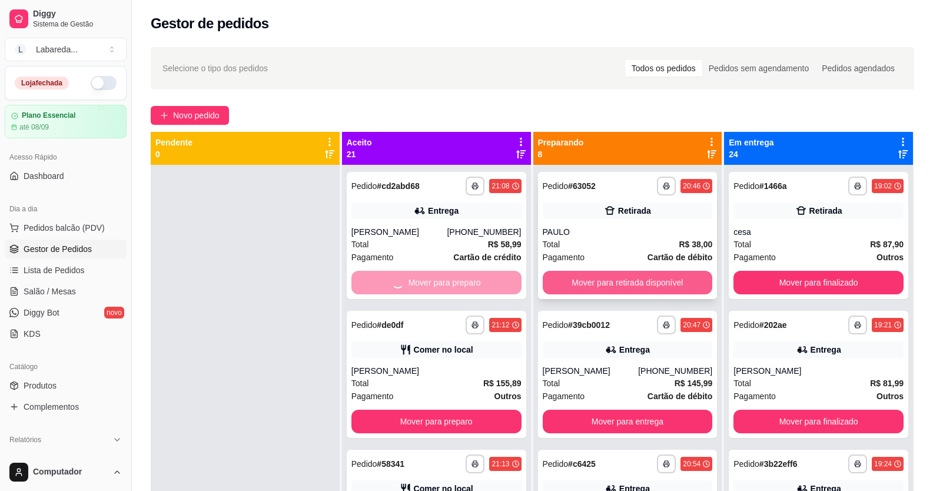
click at [548, 284] on button "Mover para retirada disponível" at bounding box center [627, 283] width 170 height 24
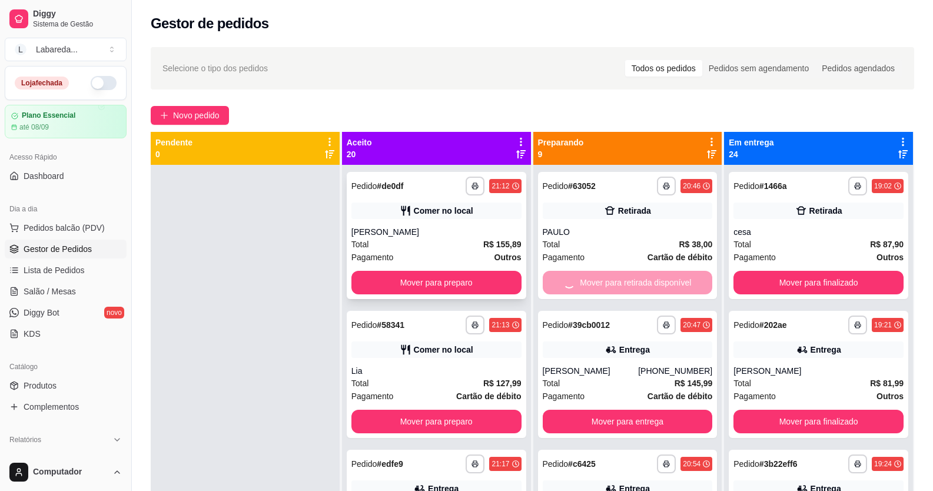
click at [488, 290] on button "Mover para preparo" at bounding box center [436, 283] width 170 height 24
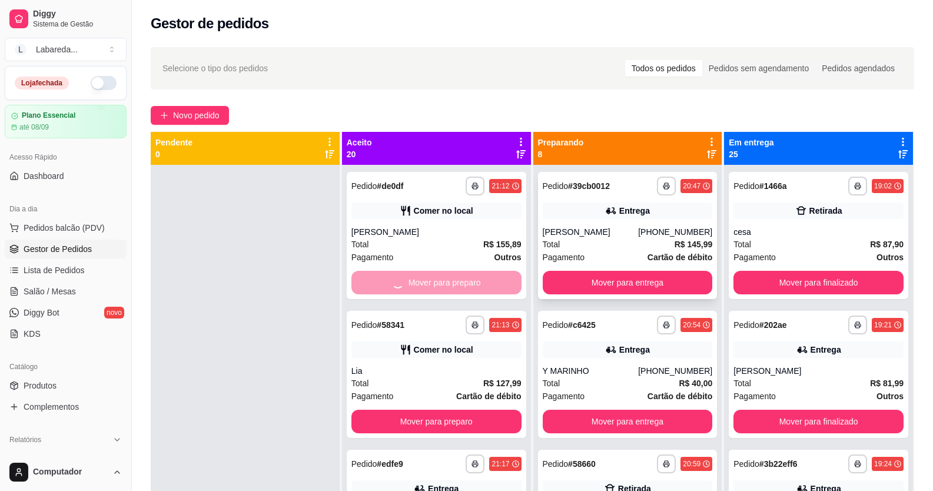
click at [551, 284] on button "Mover para entrega" at bounding box center [627, 283] width 170 height 24
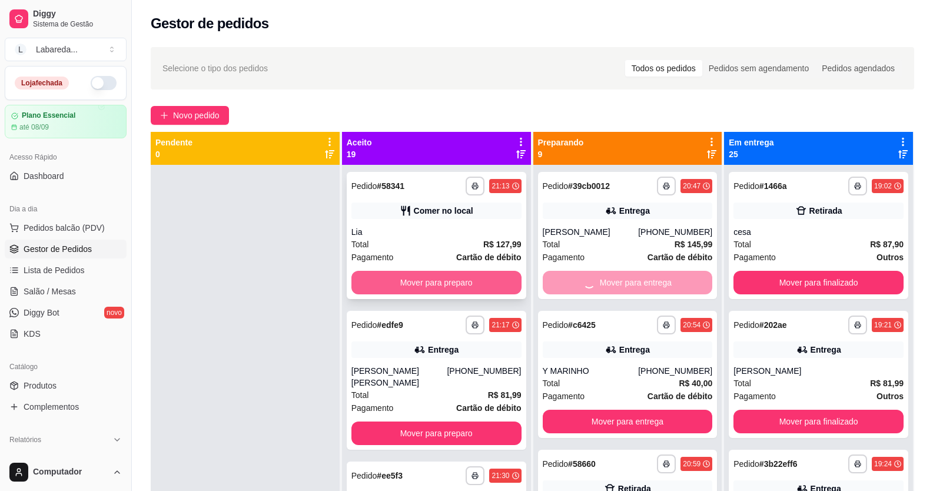
click at [490, 275] on button "Mover para preparo" at bounding box center [436, 283] width 170 height 24
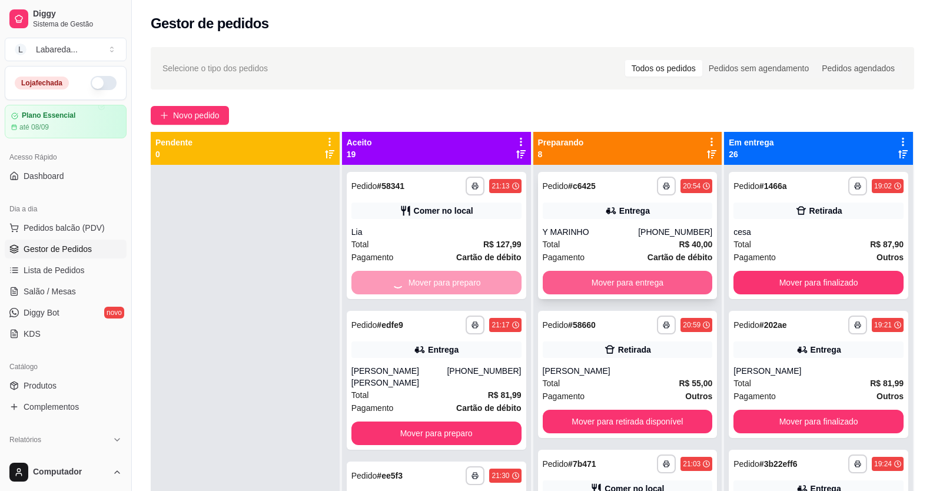
click at [557, 286] on button "Mover para entrega" at bounding box center [627, 283] width 170 height 24
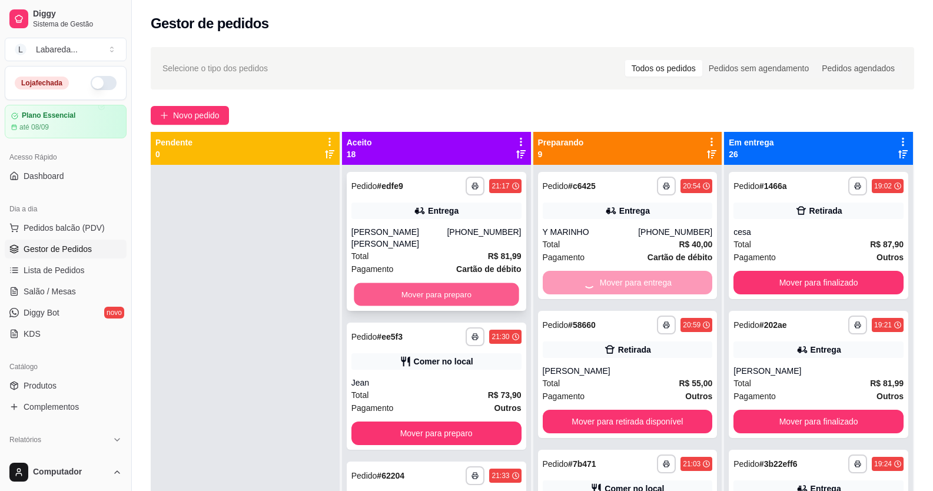
click at [500, 285] on button "Mover para preparo" at bounding box center [436, 294] width 165 height 23
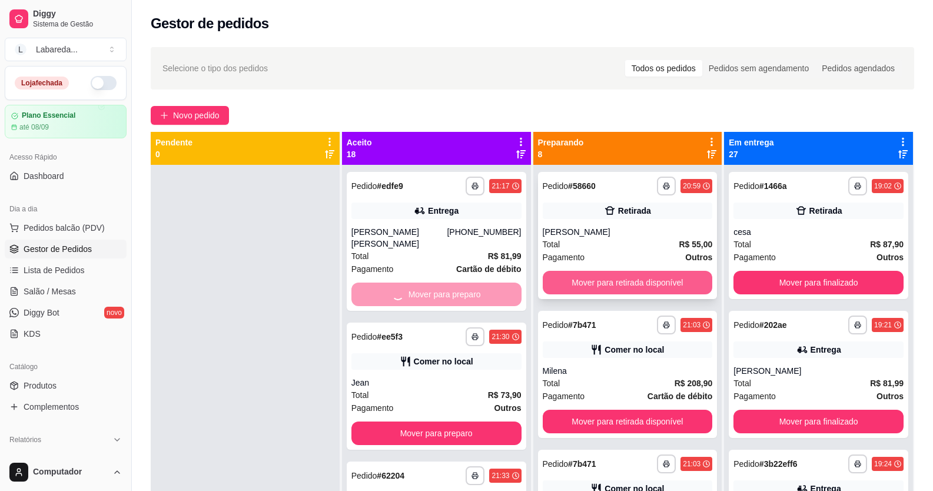
click at [560, 289] on button "Mover para retirada disponível" at bounding box center [627, 283] width 170 height 24
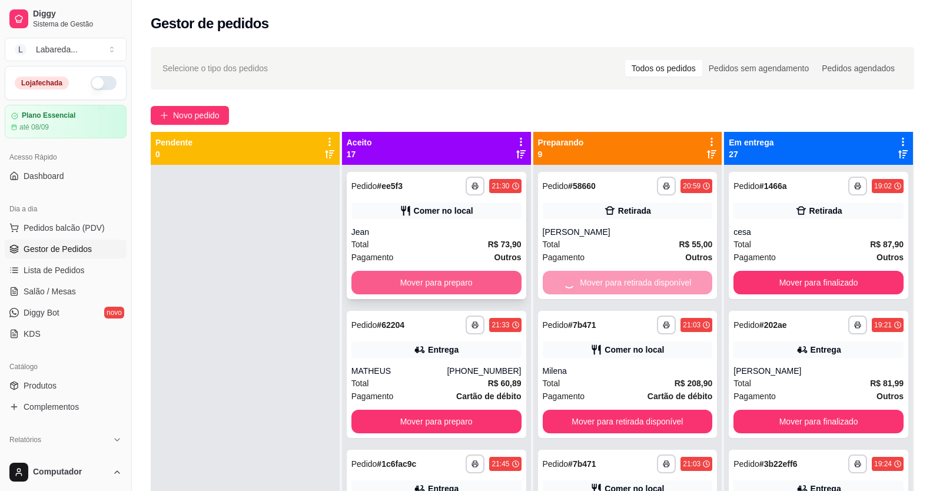
click at [509, 286] on div "**********" at bounding box center [436, 235] width 179 height 127
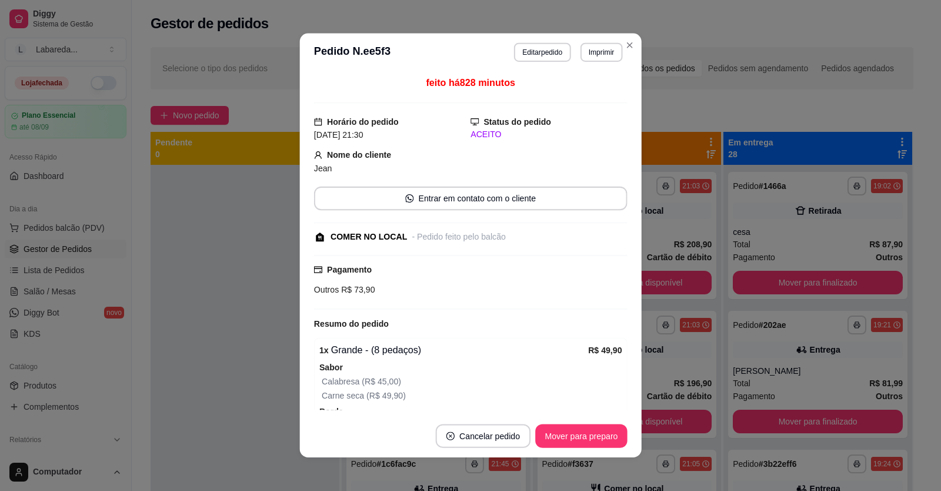
drag, startPoint x: 583, startPoint y: 283, endPoint x: 537, endPoint y: 287, distance: 46.7
click at [574, 284] on div "Outros R$ 73,90" at bounding box center [471, 290] width 314 height 13
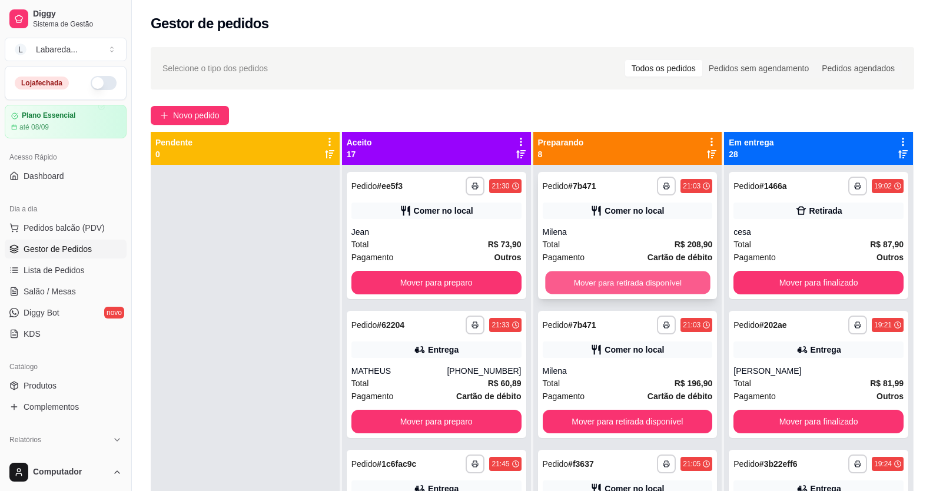
click at [703, 283] on div "**********" at bounding box center [627, 410] width 189 height 491
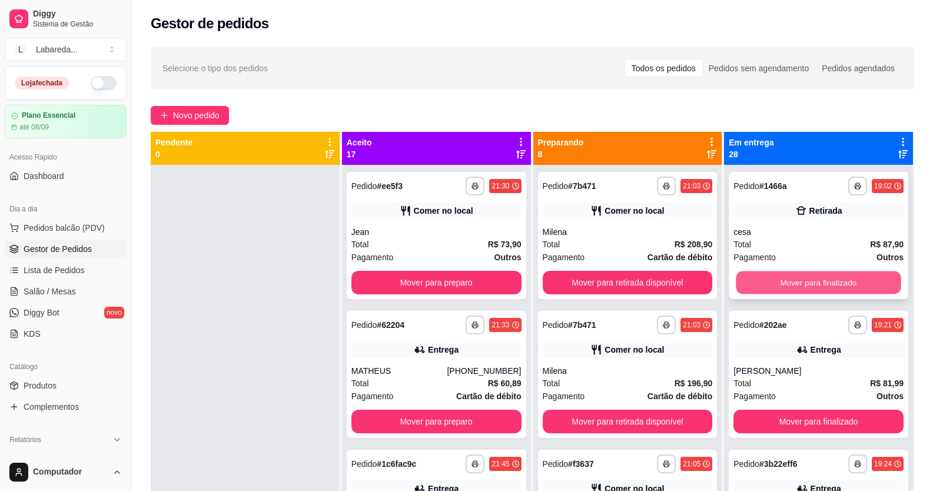
click at [782, 285] on button "Mover para finalizado" at bounding box center [818, 282] width 165 height 23
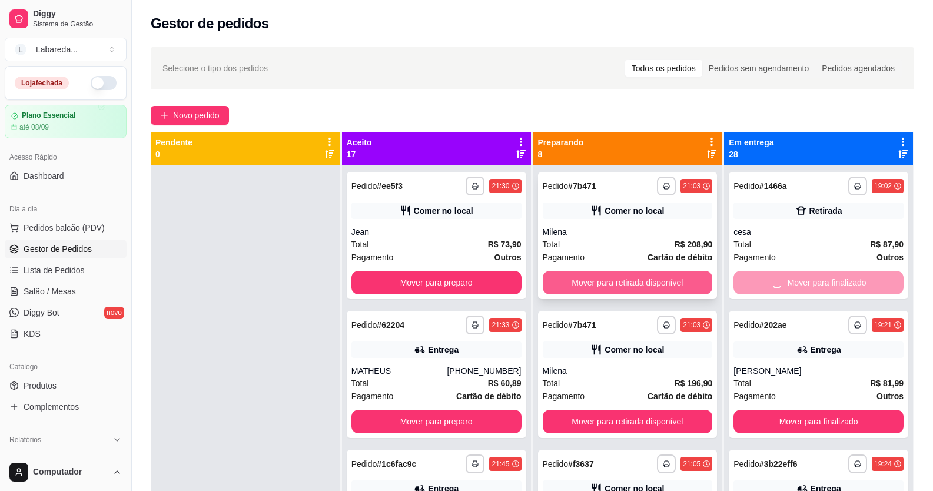
click at [631, 277] on button "Mover para retirada disponível" at bounding box center [627, 283] width 170 height 24
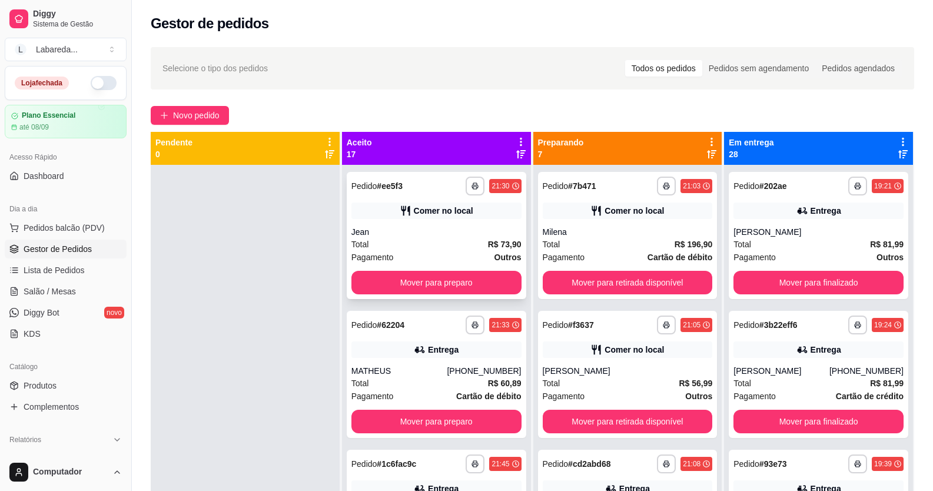
click at [452, 269] on div "**********" at bounding box center [436, 235] width 179 height 127
drag, startPoint x: 636, startPoint y: 295, endPoint x: 615, endPoint y: 292, distance: 21.4
click at [615, 292] on div "**********" at bounding box center [627, 235] width 179 height 127
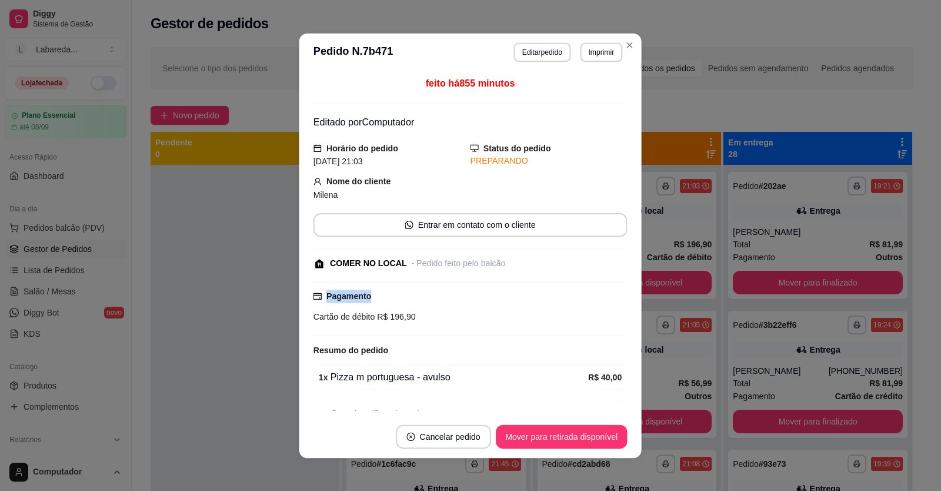
drag, startPoint x: 609, startPoint y: 289, endPoint x: 539, endPoint y: 273, distance: 71.8
click at [547, 273] on div "feito há 855 minutos Editado por Computador Horário do pedido [DATE] 21:03 Stat…" at bounding box center [471, 243] width 314 height 334
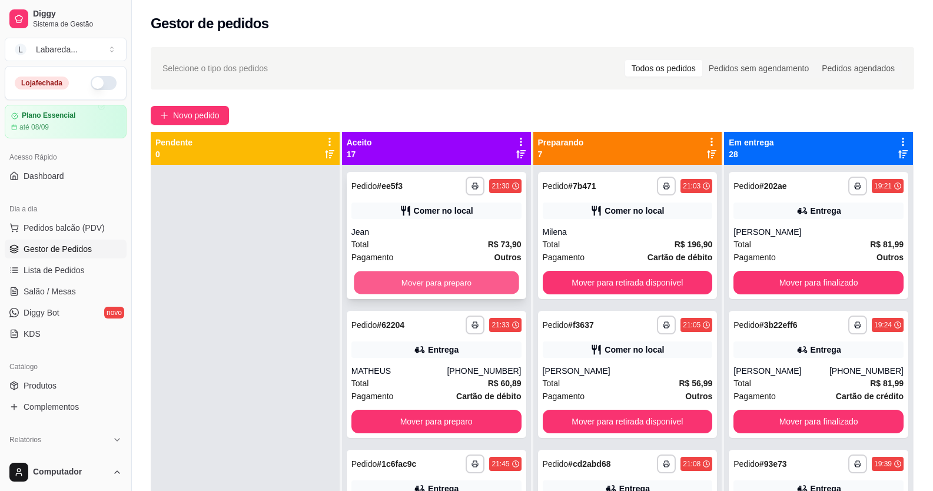
click at [425, 286] on button "Mover para preparo" at bounding box center [436, 282] width 165 height 23
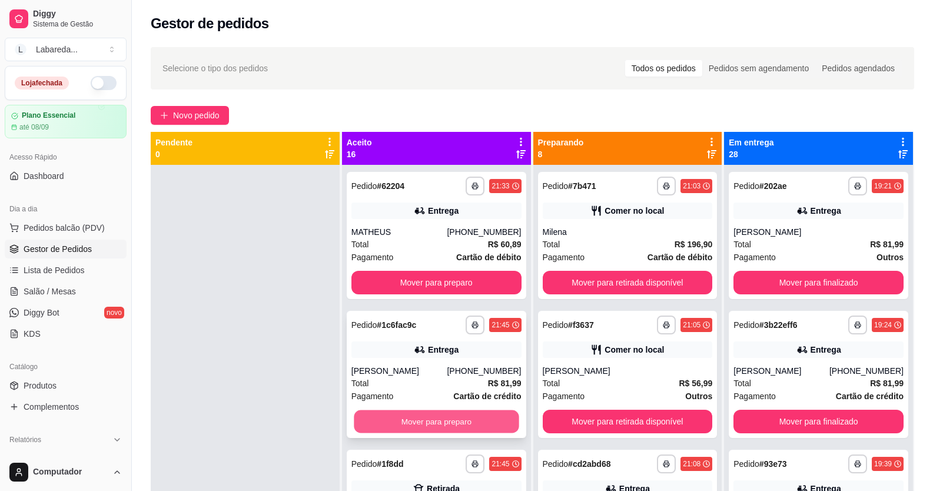
click at [446, 416] on button "Mover para preparo" at bounding box center [436, 421] width 165 height 23
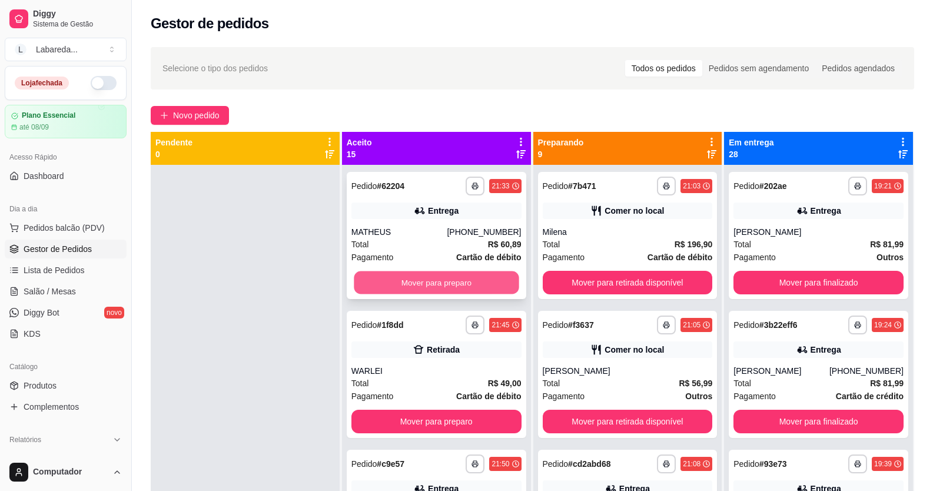
click at [456, 288] on button "Mover para preparo" at bounding box center [436, 282] width 165 height 23
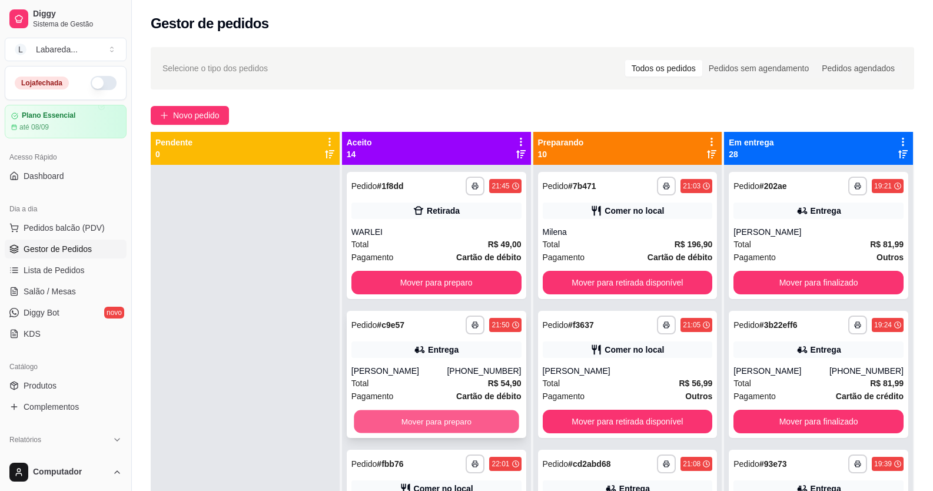
click at [469, 418] on button "Mover para preparo" at bounding box center [436, 421] width 165 height 23
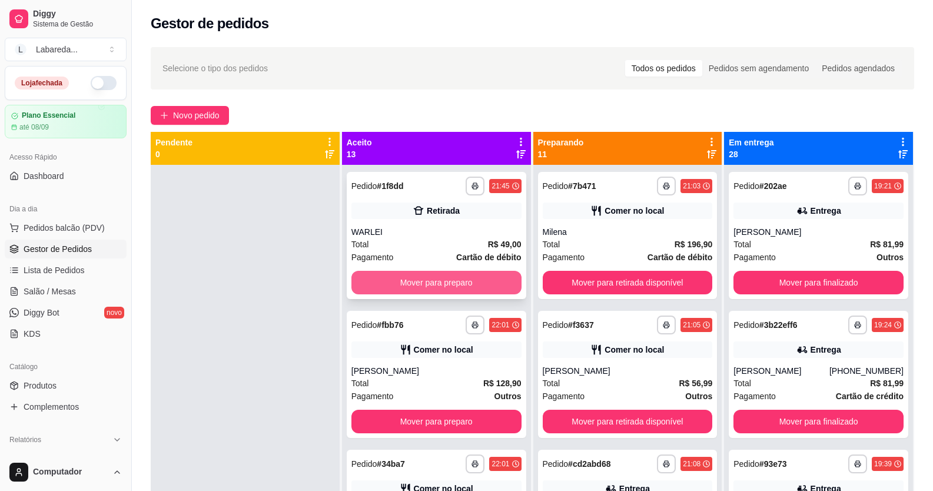
click at [503, 285] on button "Mover para preparo" at bounding box center [436, 283] width 170 height 24
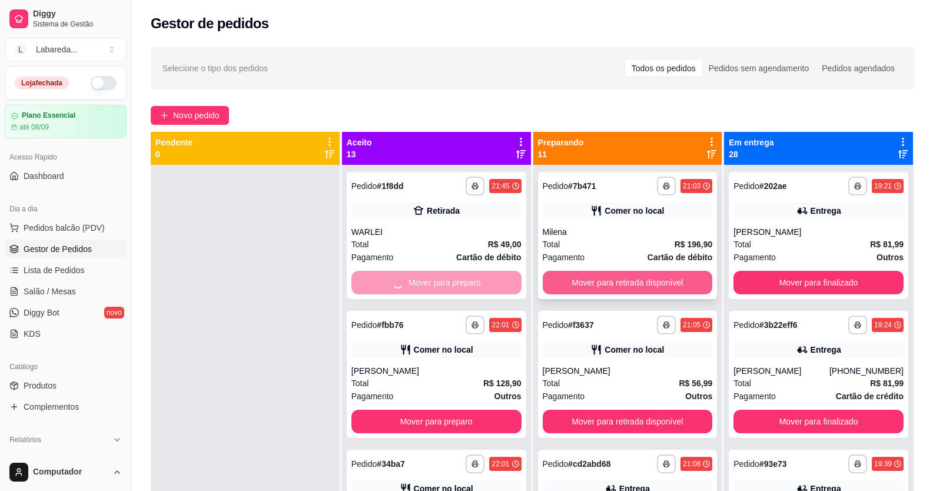
click at [579, 279] on button "Mover para retirada disponível" at bounding box center [627, 283] width 170 height 24
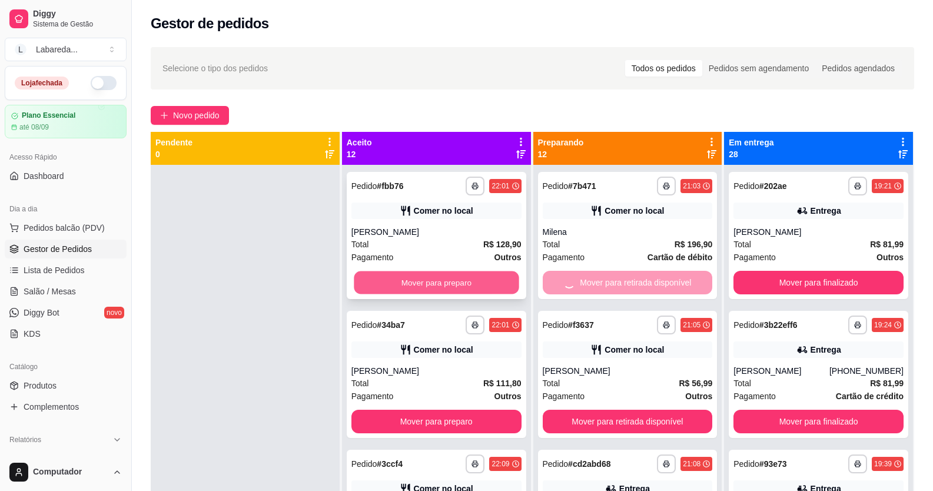
click at [489, 289] on button "Mover para preparo" at bounding box center [436, 282] width 165 height 23
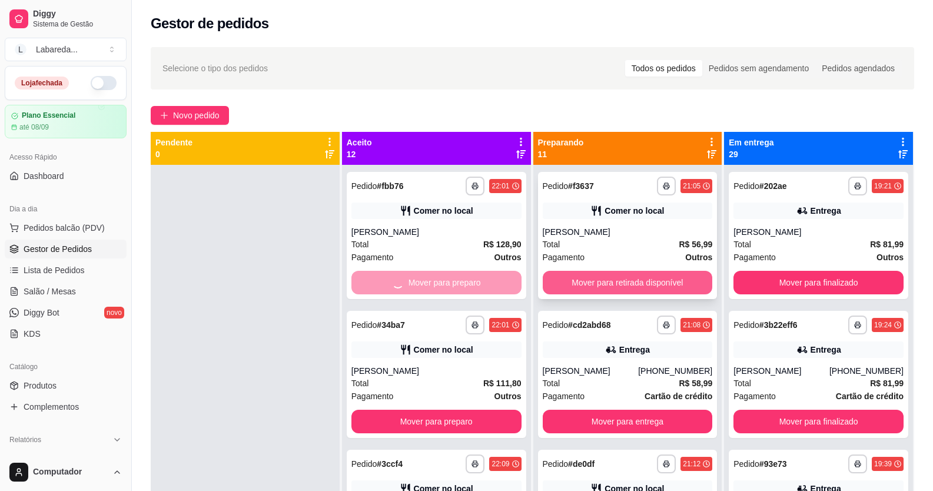
click at [552, 285] on button "Mover para retirada disponível" at bounding box center [627, 283] width 170 height 24
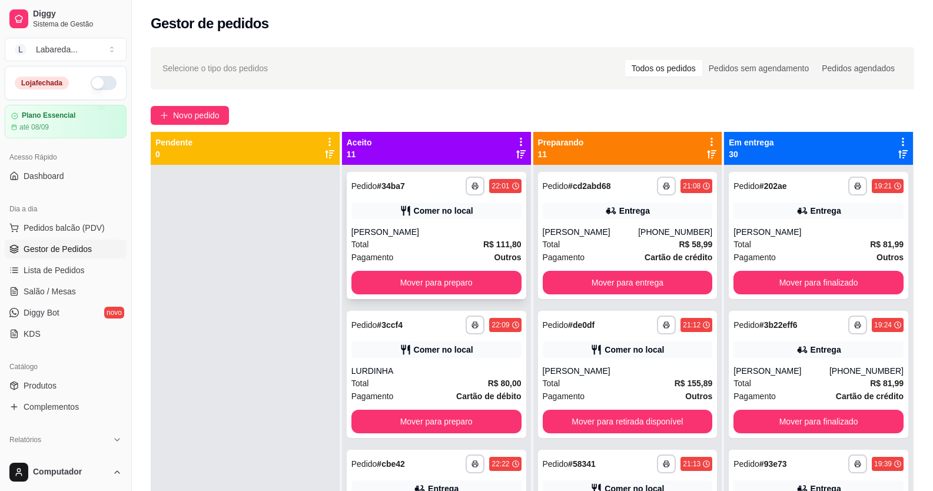
click at [510, 278] on div "**********" at bounding box center [436, 235] width 179 height 127
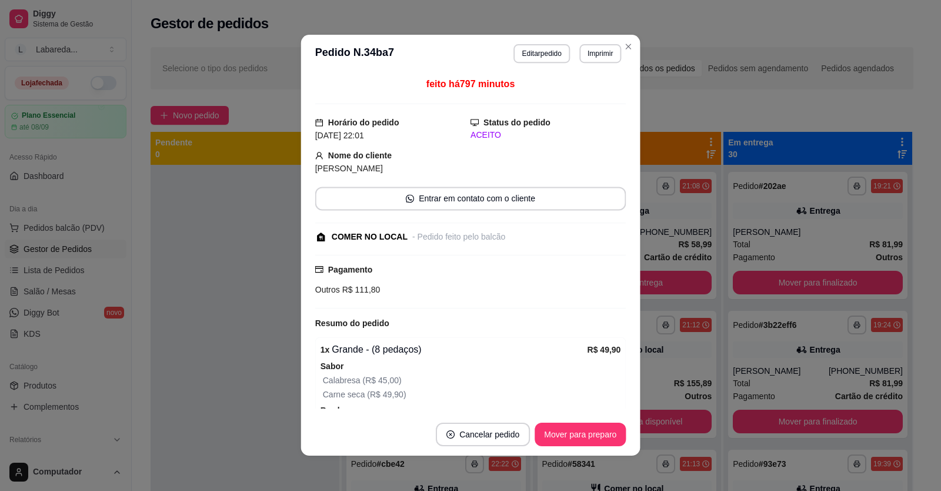
drag, startPoint x: 588, startPoint y: 291, endPoint x: 567, endPoint y: 294, distance: 21.4
click at [584, 288] on div "Outros R$ 111,80" at bounding box center [470, 289] width 311 height 13
